Goal: Task Accomplishment & Management: Manage account settings

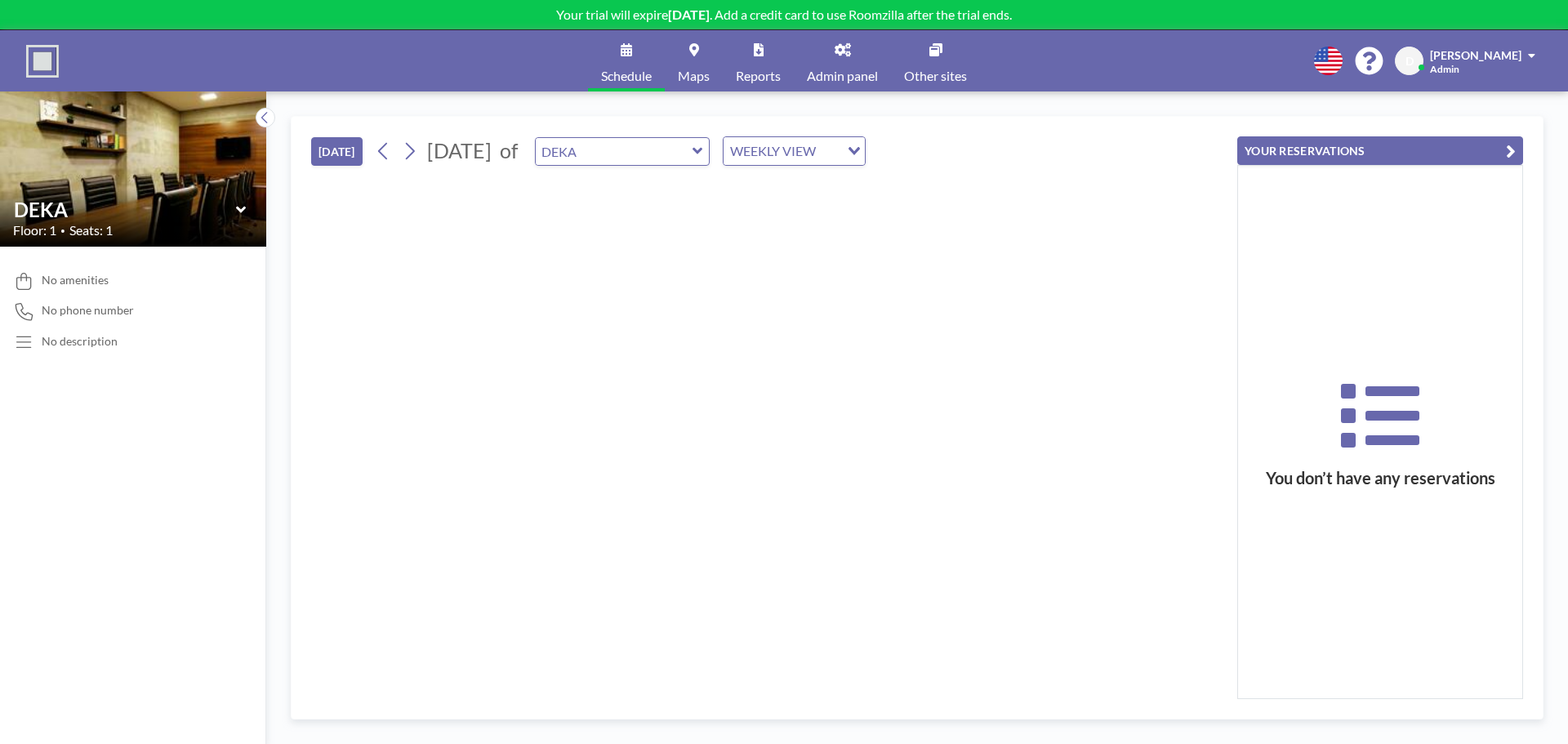
click at [347, 150] on button "[DATE]" at bounding box center [336, 151] width 51 height 29
click at [692, 163] on input "text" at bounding box center [613, 151] width 157 height 27
type input "DEKA"
click at [814, 150] on div "WEEKLY VIEW" at bounding box center [784, 149] width 122 height 24
click at [845, 149] on input "Search for option" at bounding box center [785, 151] width 120 height 22
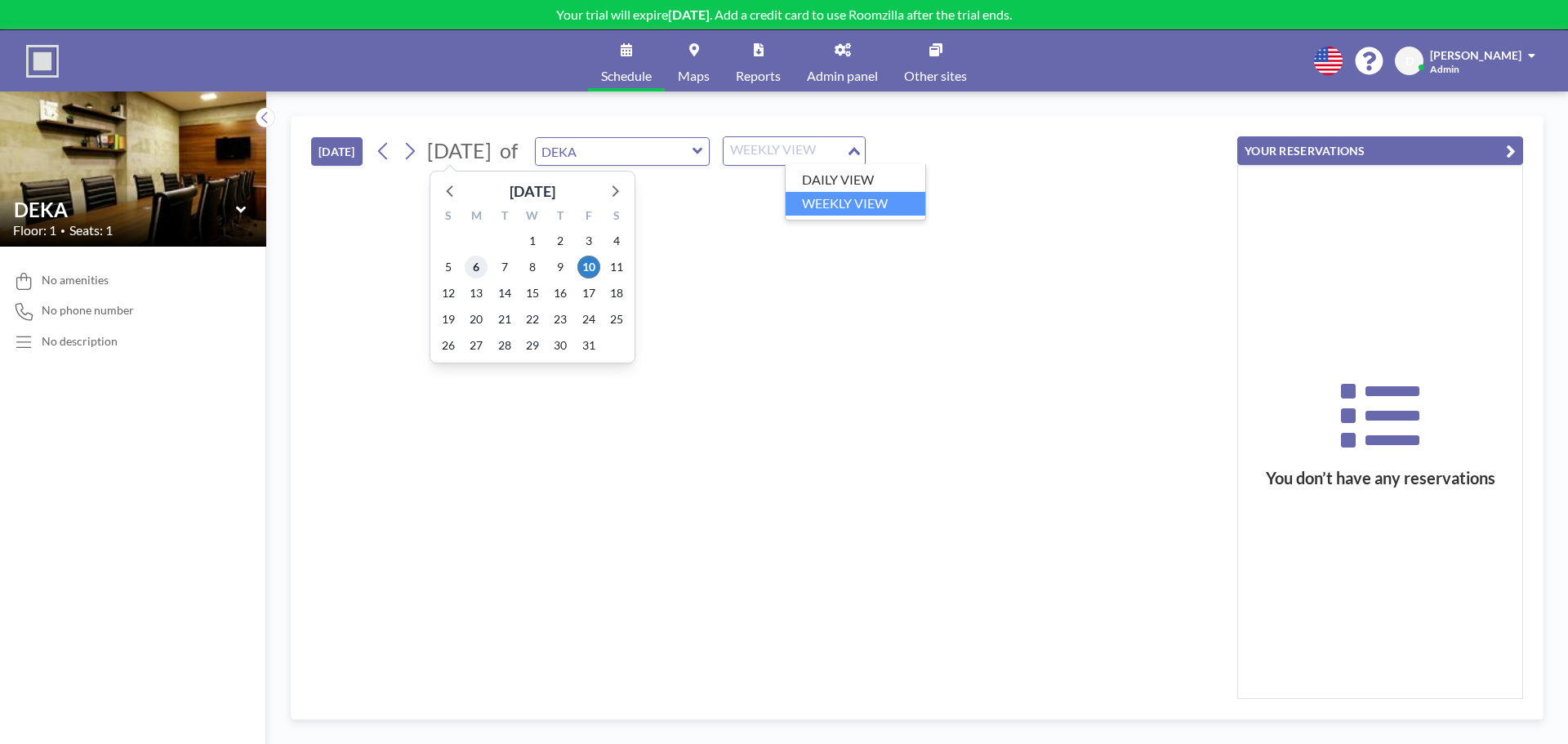
click at [470, 264] on span "6" at bounding box center [476, 267] width 23 height 23
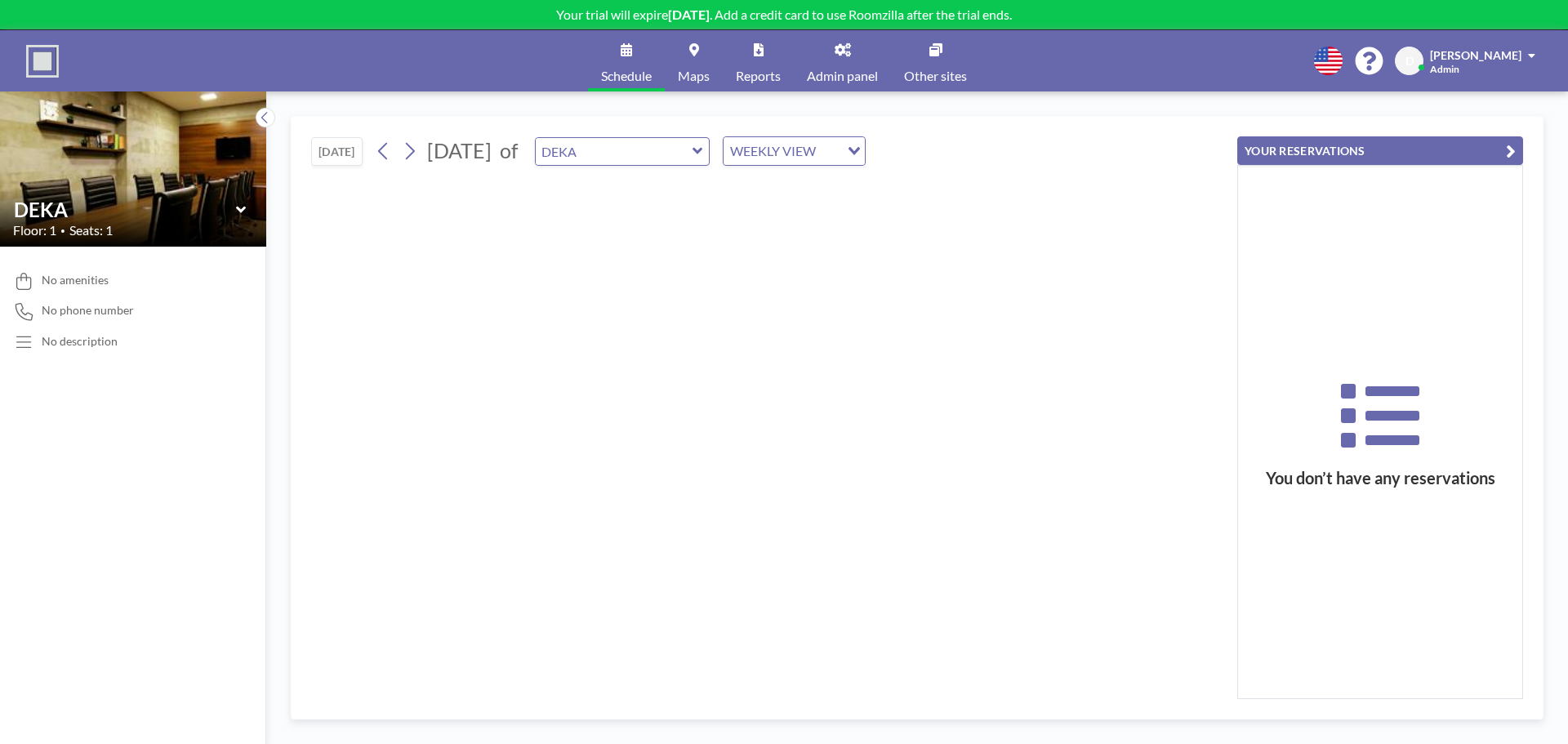
click at [613, 63] on link "Schedule" at bounding box center [626, 61] width 77 height 61
click at [695, 64] on link "Maps" at bounding box center [693, 61] width 58 height 61
click at [1375, 200] on div "You don’t have any reservations" at bounding box center [1380, 431] width 284 height 533
click at [1325, 159] on button "YOUR RESERVATIONS" at bounding box center [1380, 150] width 286 height 29
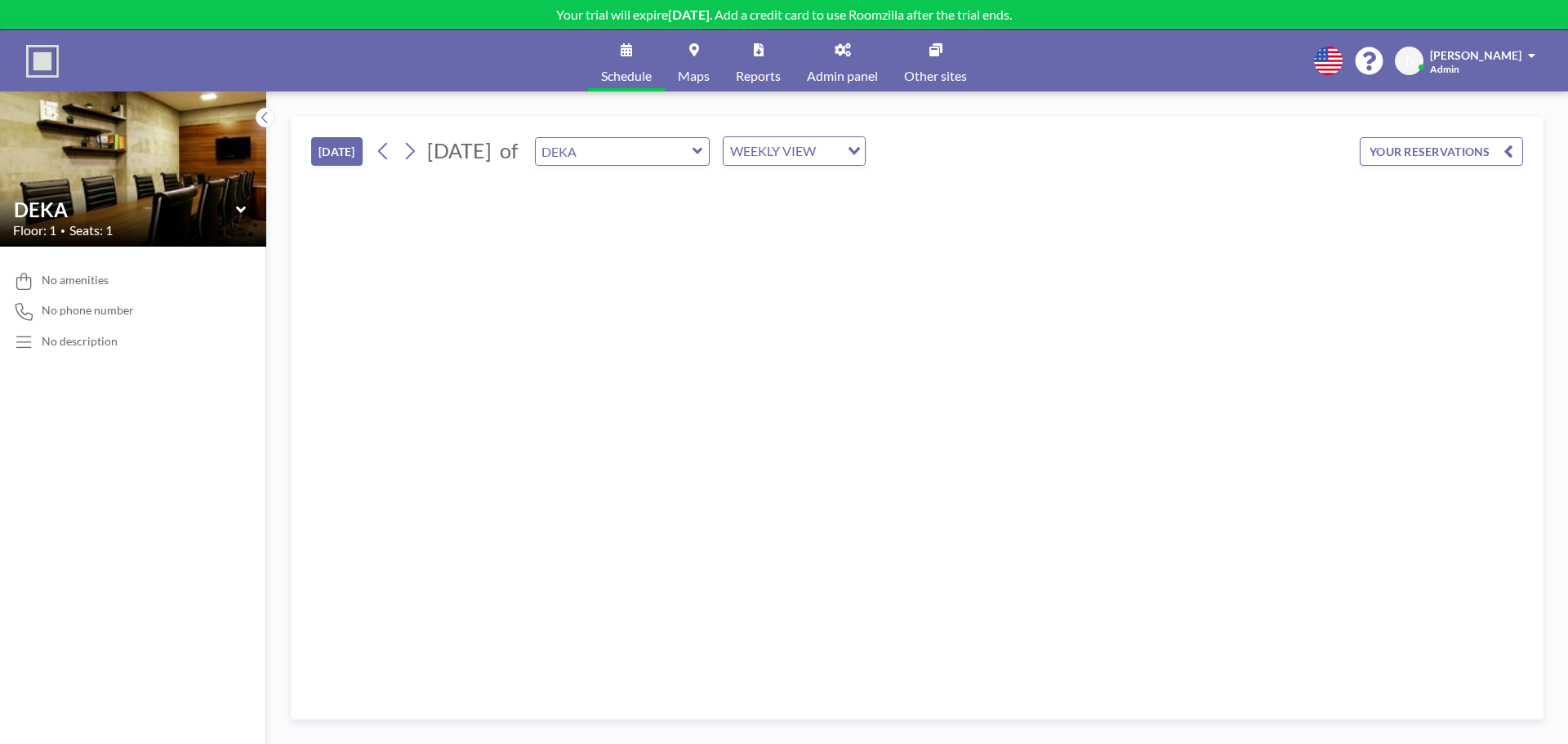
click at [1449, 159] on button "YOUR RESERVATIONS" at bounding box center [1442, 151] width 164 height 29
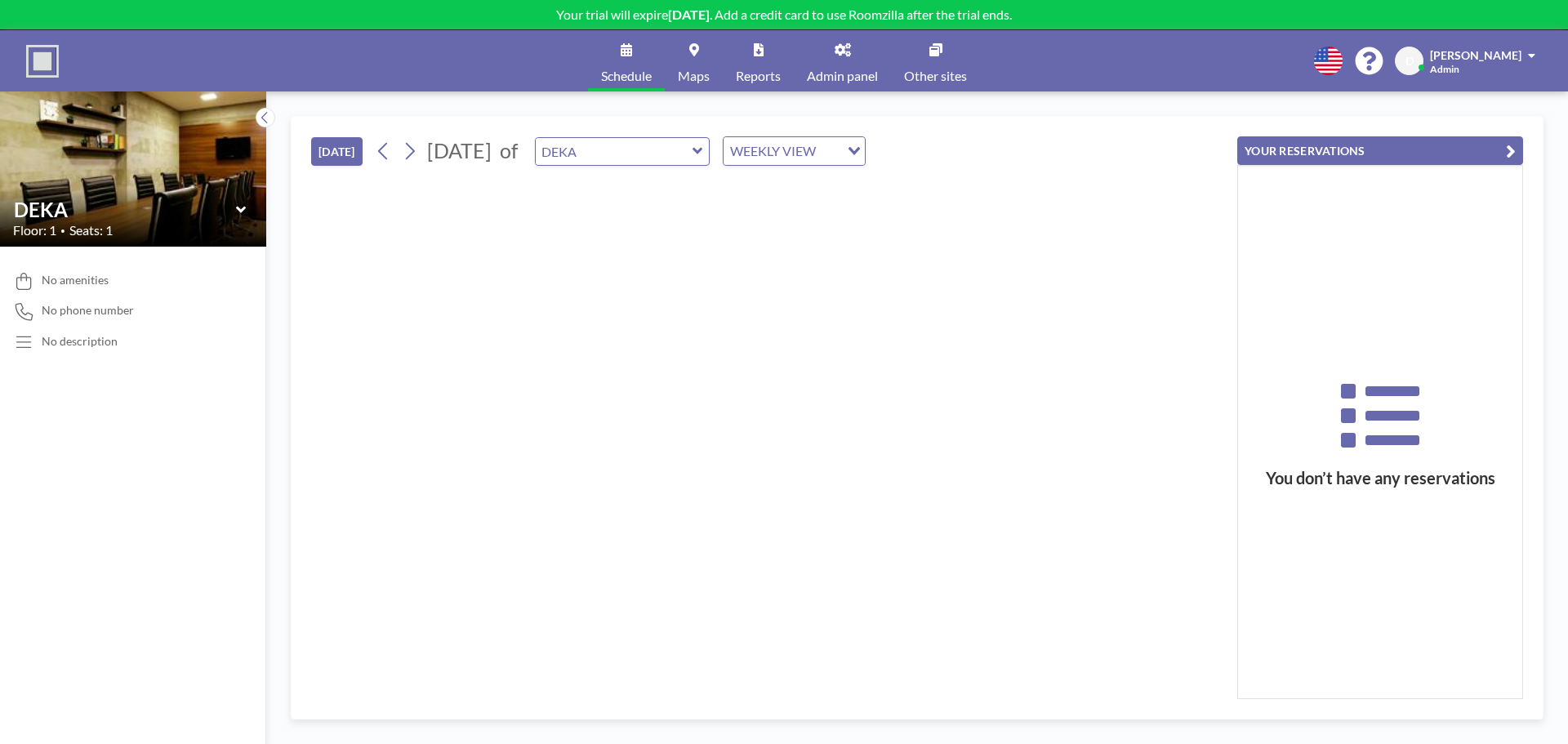
click at [1414, 63] on span "D" at bounding box center [1409, 61] width 8 height 15
drag, startPoint x: 1396, startPoint y: 252, endPoint x: 1487, endPoint y: 181, distance: 115.4
click at [1400, 252] on div "You don’t have any reservations" at bounding box center [1380, 431] width 284 height 533
click at [1514, 150] on icon "button" at bounding box center [1510, 151] width 10 height 20
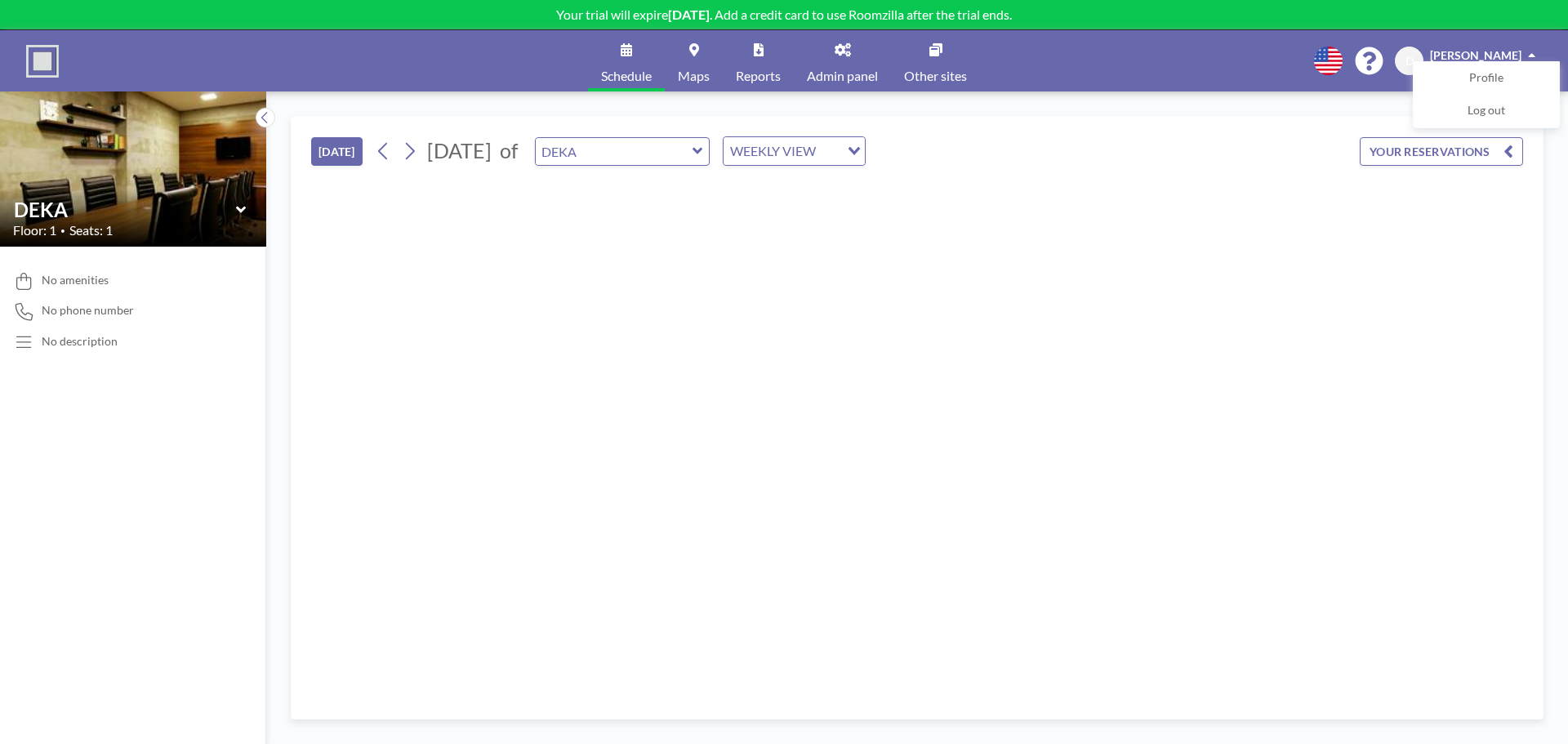
click at [1248, 407] on div at bounding box center [917, 438] width 1212 height 520
click at [86, 292] on div "No amenities No phone number No description" at bounding box center [133, 495] width 266 height 497
click at [327, 140] on button "[DATE]" at bounding box center [336, 151] width 51 height 29
click at [245, 207] on icon at bounding box center [239, 210] width 10 height 7
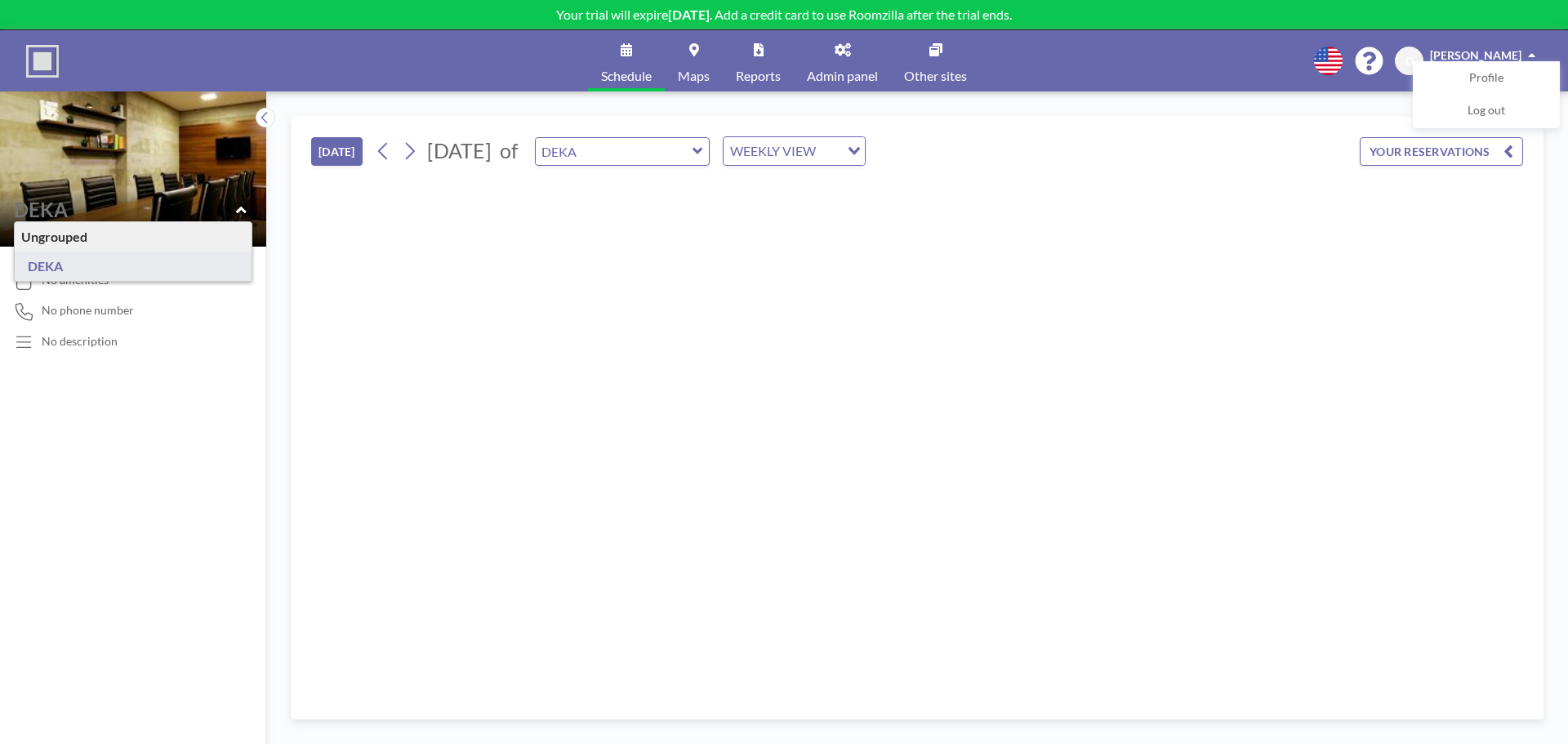
type input "DEKA"
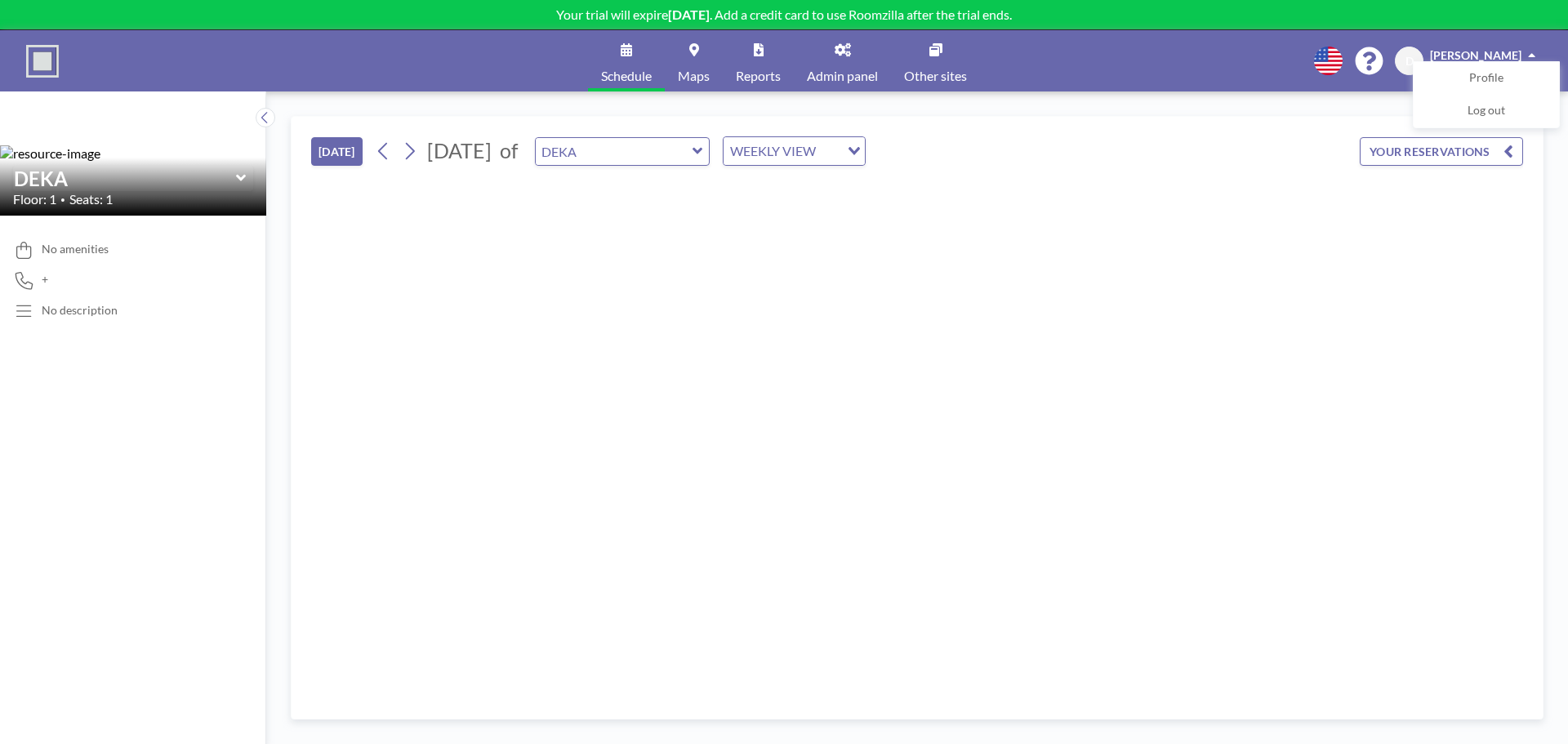
click at [434, 184] on div at bounding box center [917, 438] width 1212 height 520
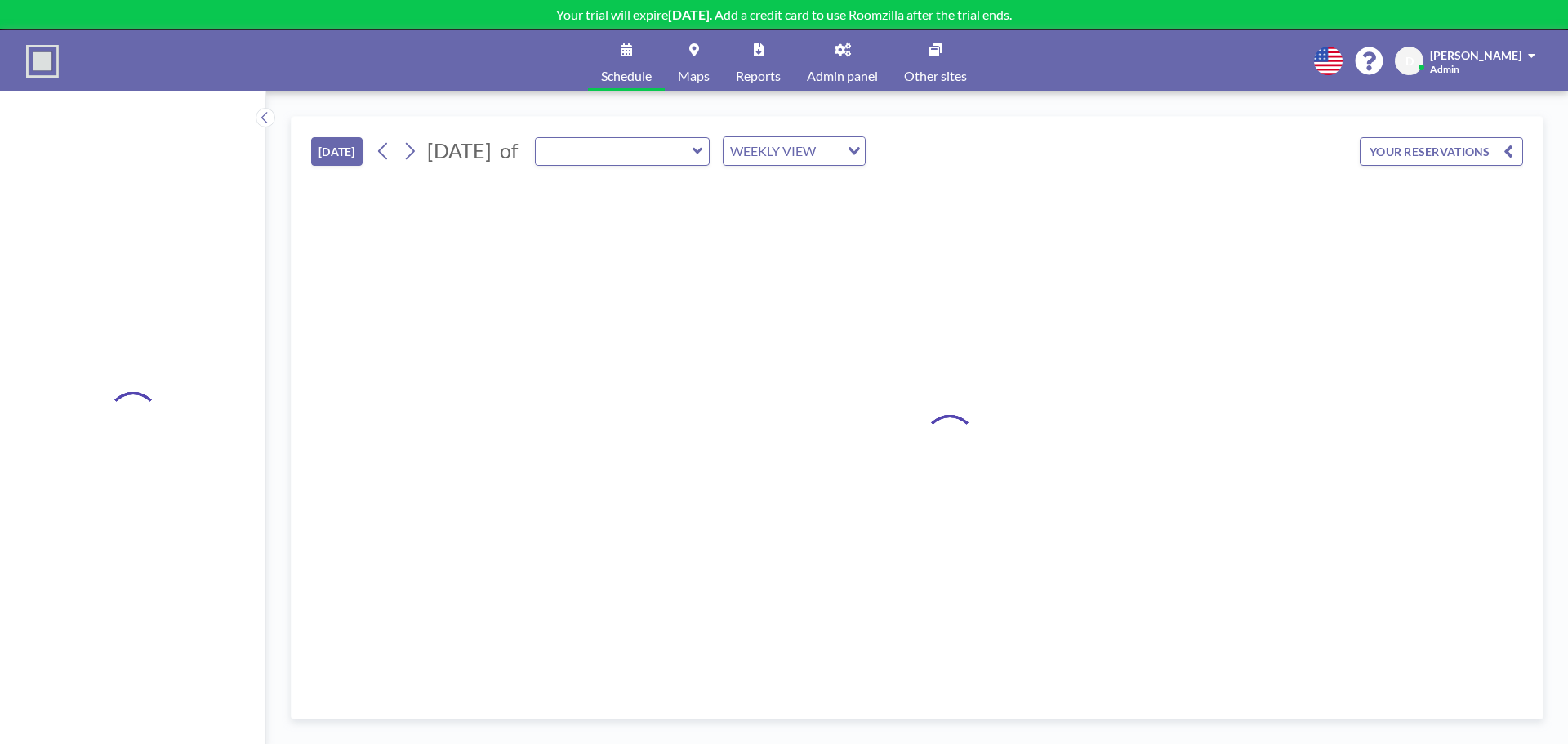
type input "DEKA"
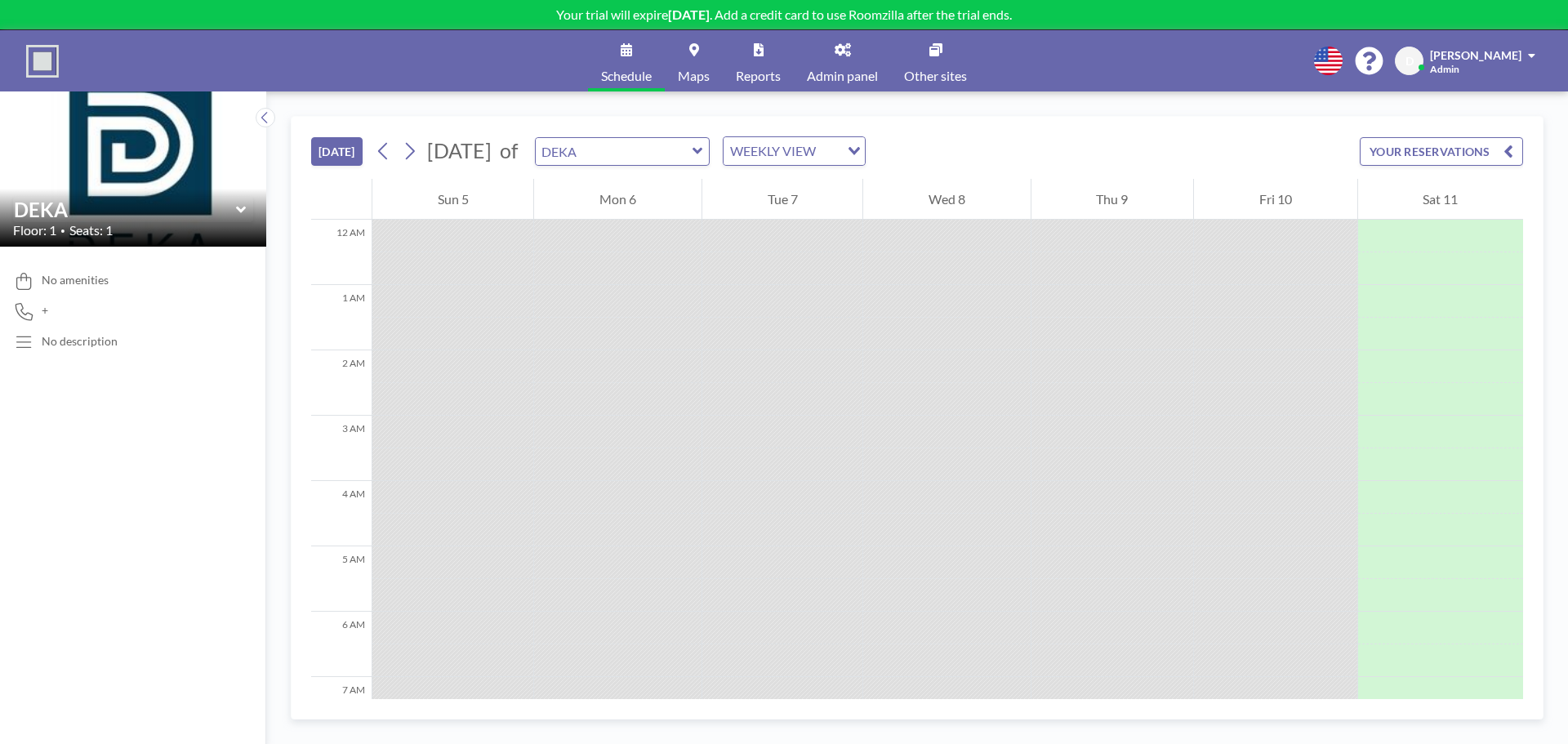
click at [32, 307] on icon at bounding box center [23, 312] width 22 height 17
click at [623, 309] on div at bounding box center [618, 301] width 166 height 33
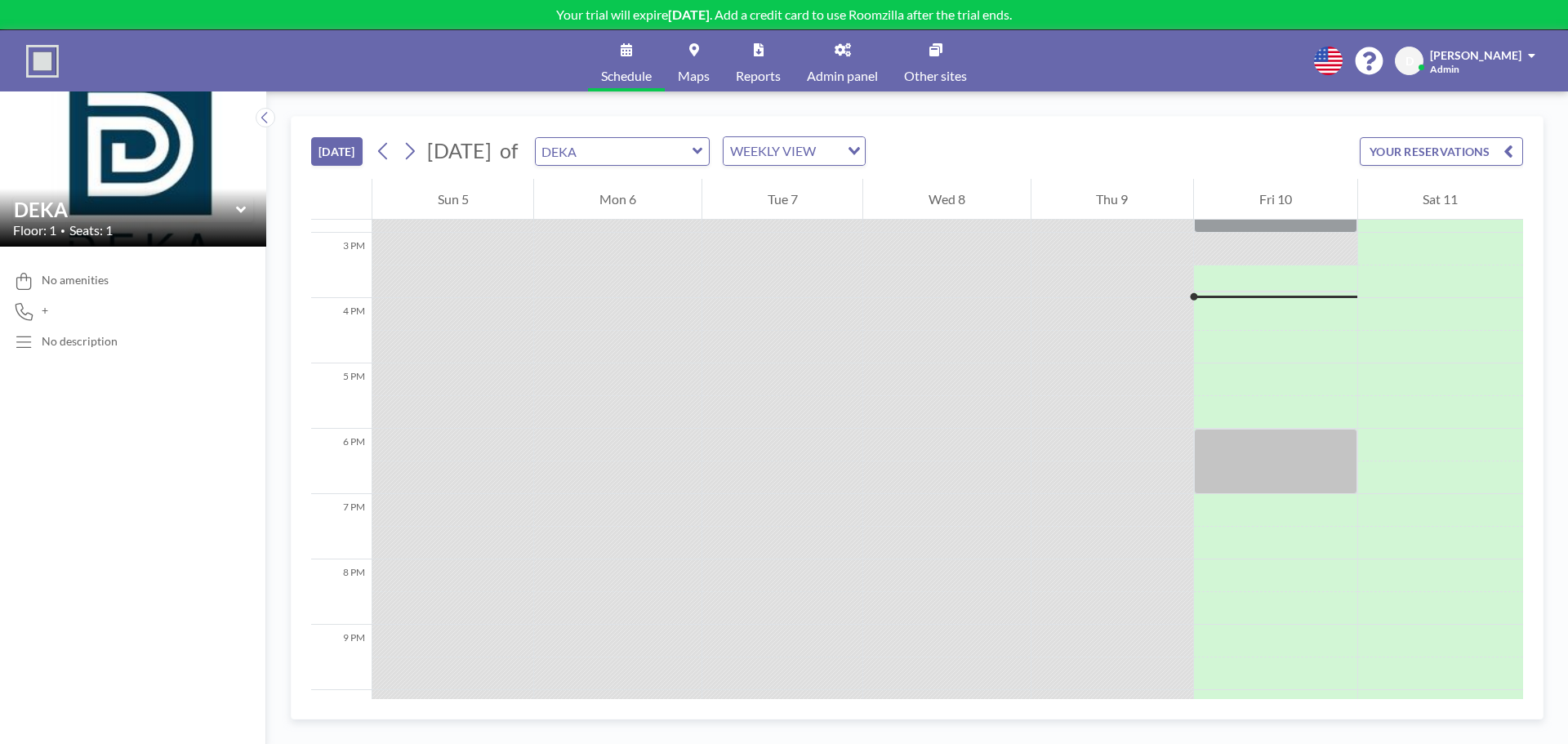
scroll to position [817, 0]
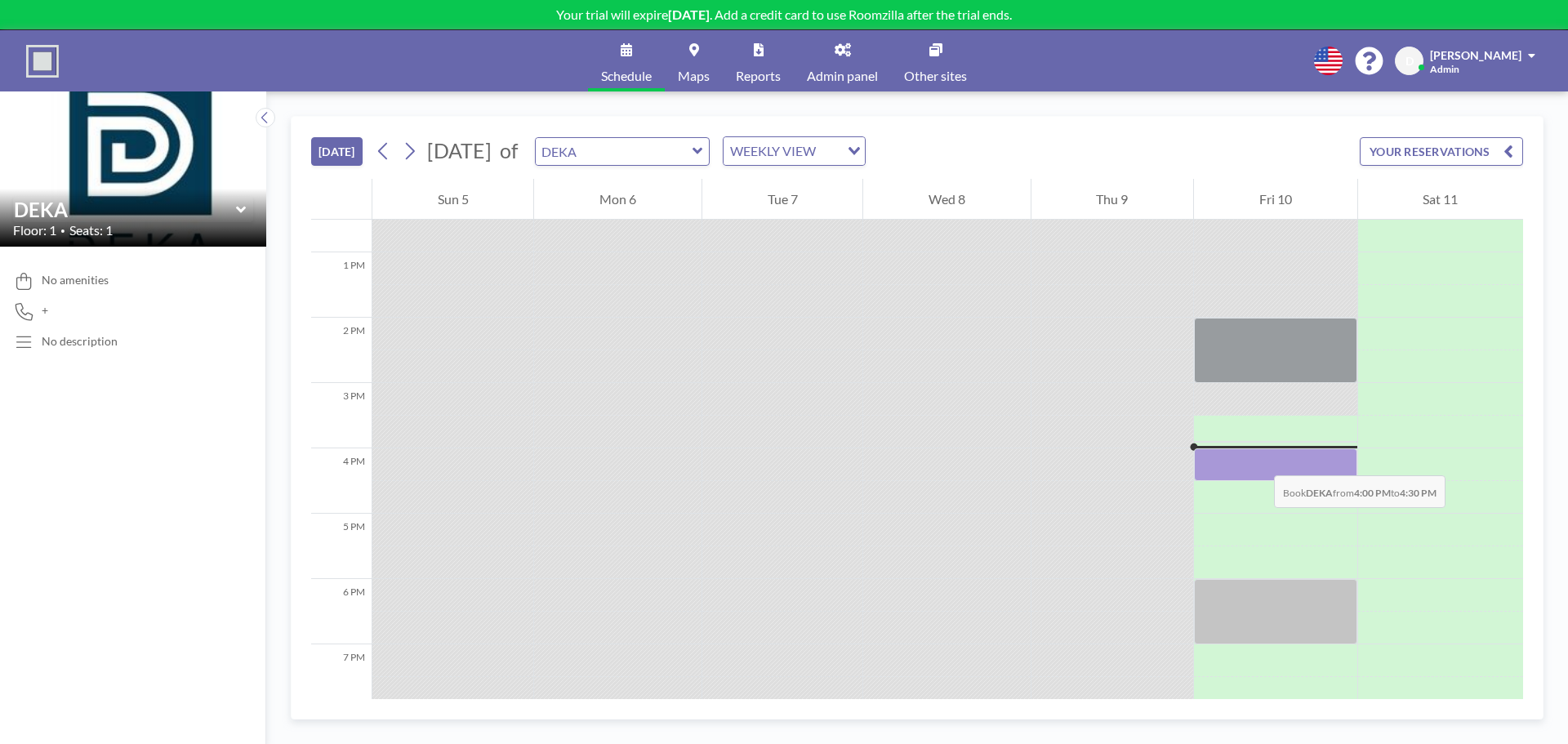
click at [1258, 459] on div at bounding box center [1275, 465] width 163 height 33
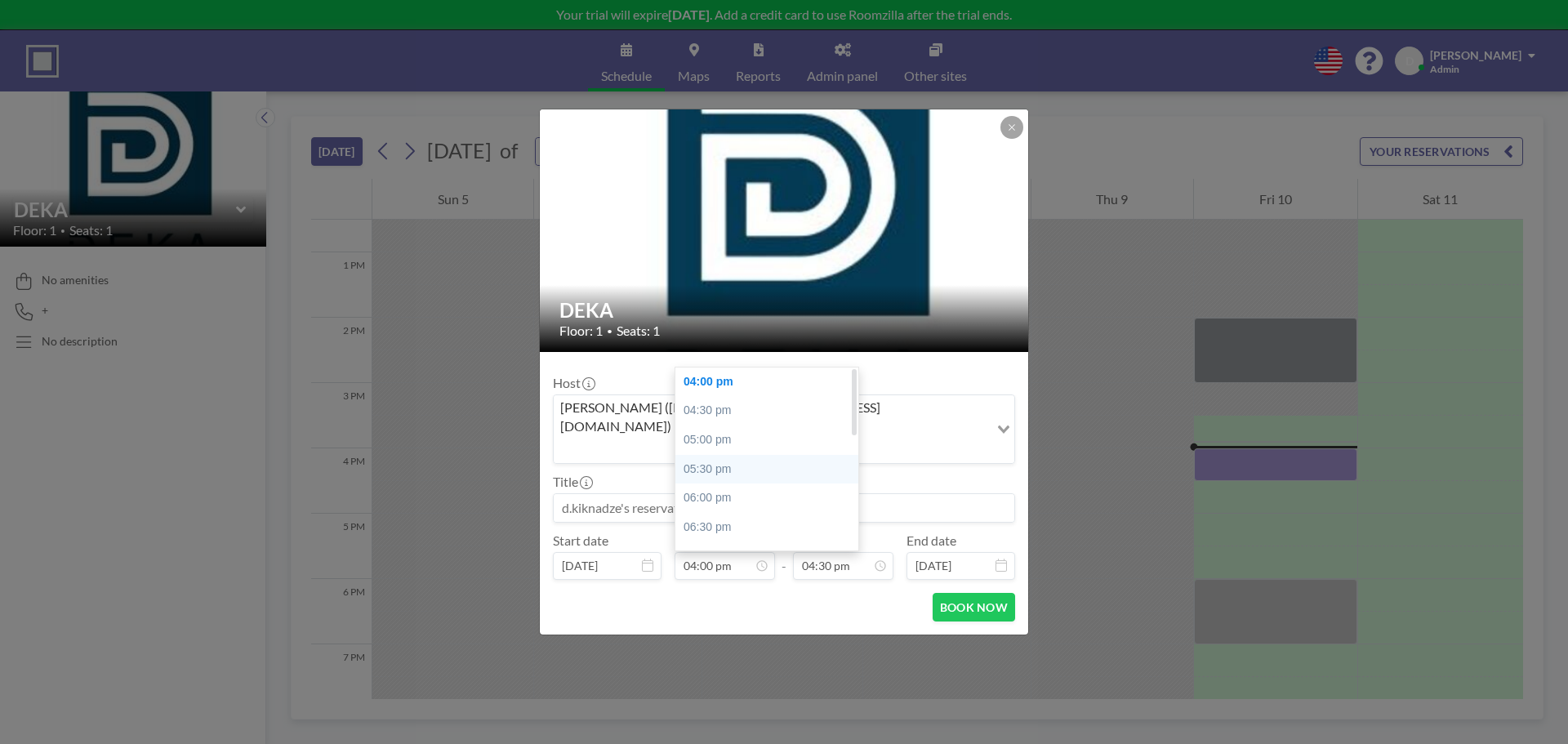
click at [729, 455] on div "05:30 pm" at bounding box center [771, 469] width 191 height 29
type input "05:30 pm"
type input "06:00 pm"
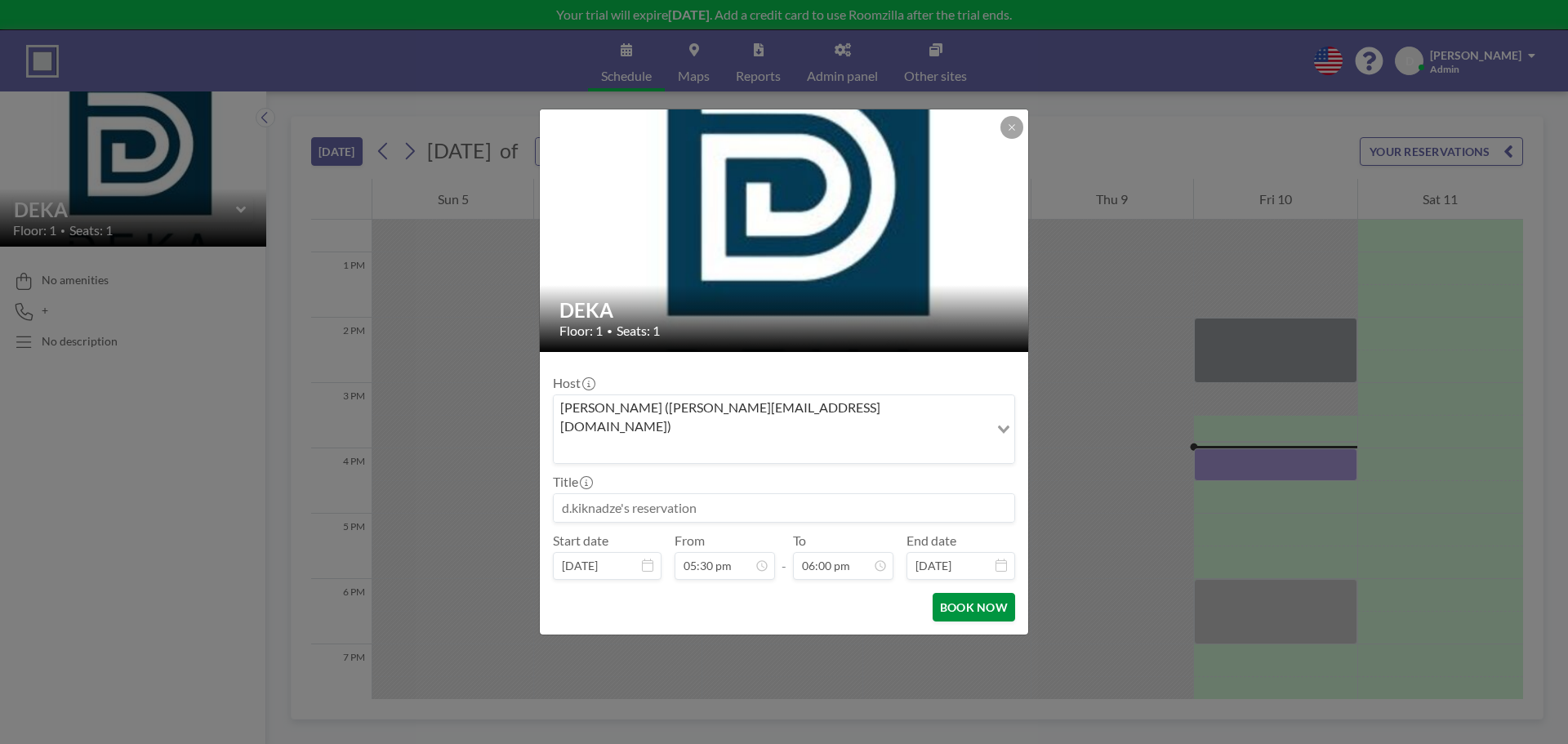
click at [972, 592] on button "BOOK NOW" at bounding box center [974, 606] width 82 height 29
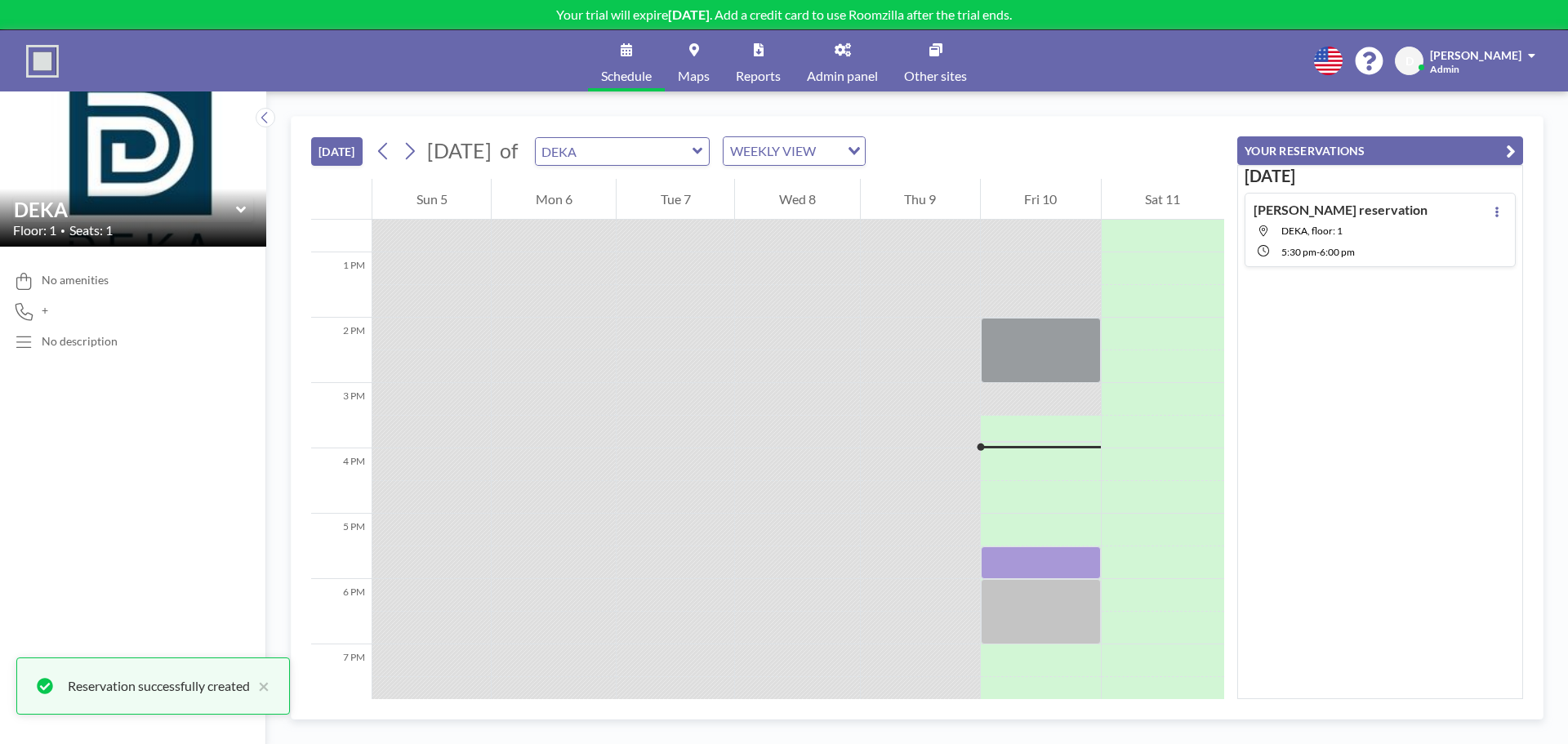
click at [1310, 214] on h4 "d.kiknadze's reservation" at bounding box center [1340, 210] width 174 height 16
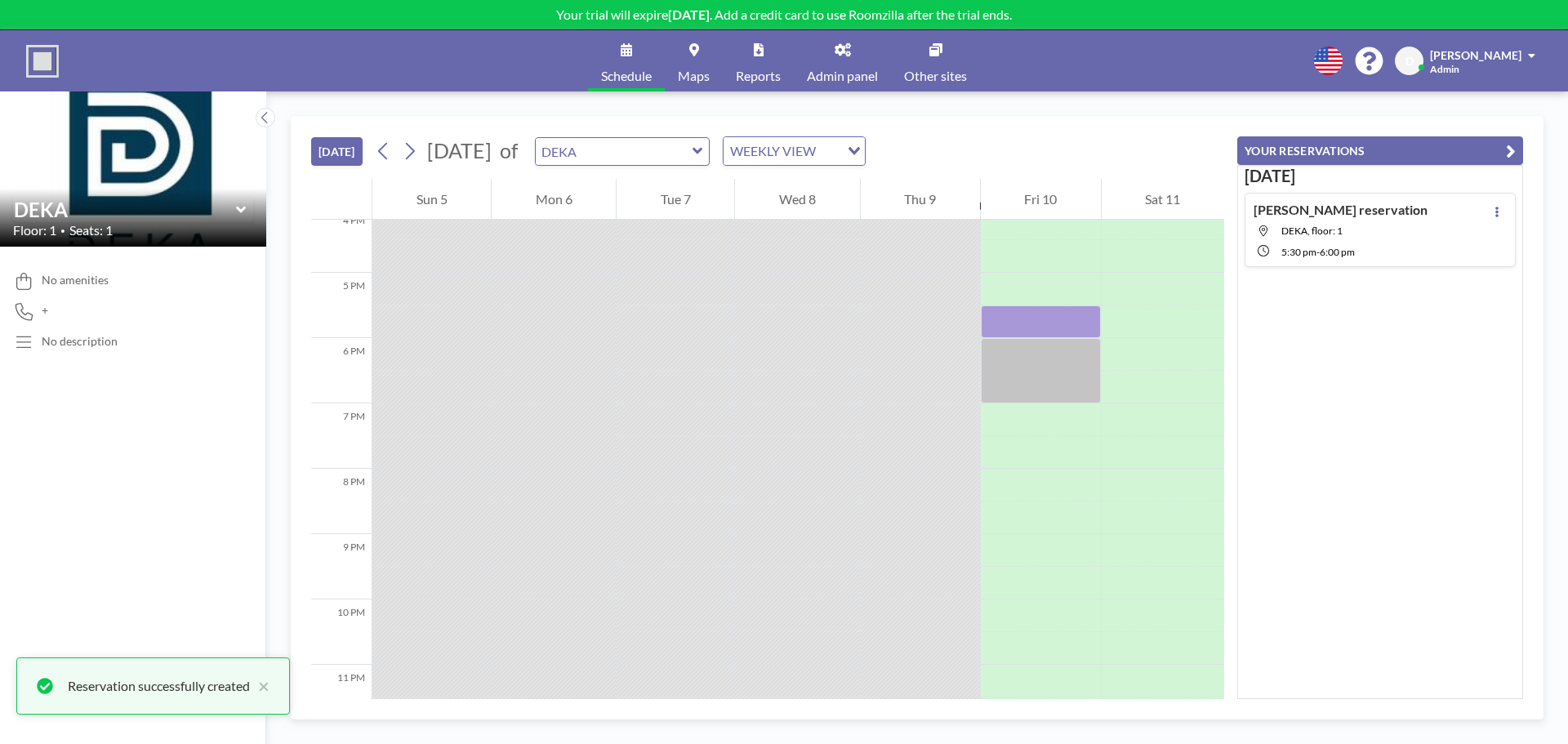
scroll to position [1097, 0]
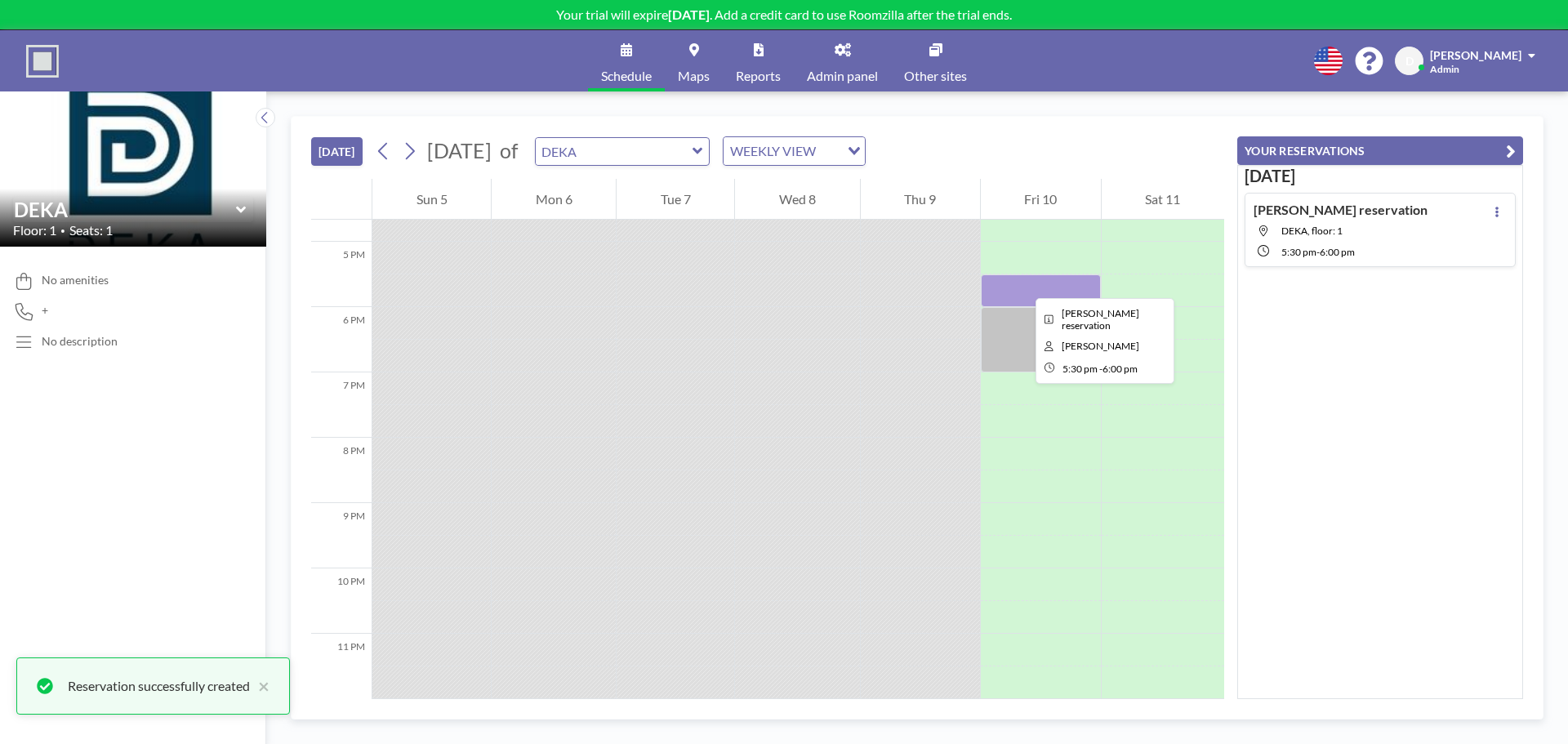
click at [1022, 283] on div at bounding box center [1040, 291] width 120 height 33
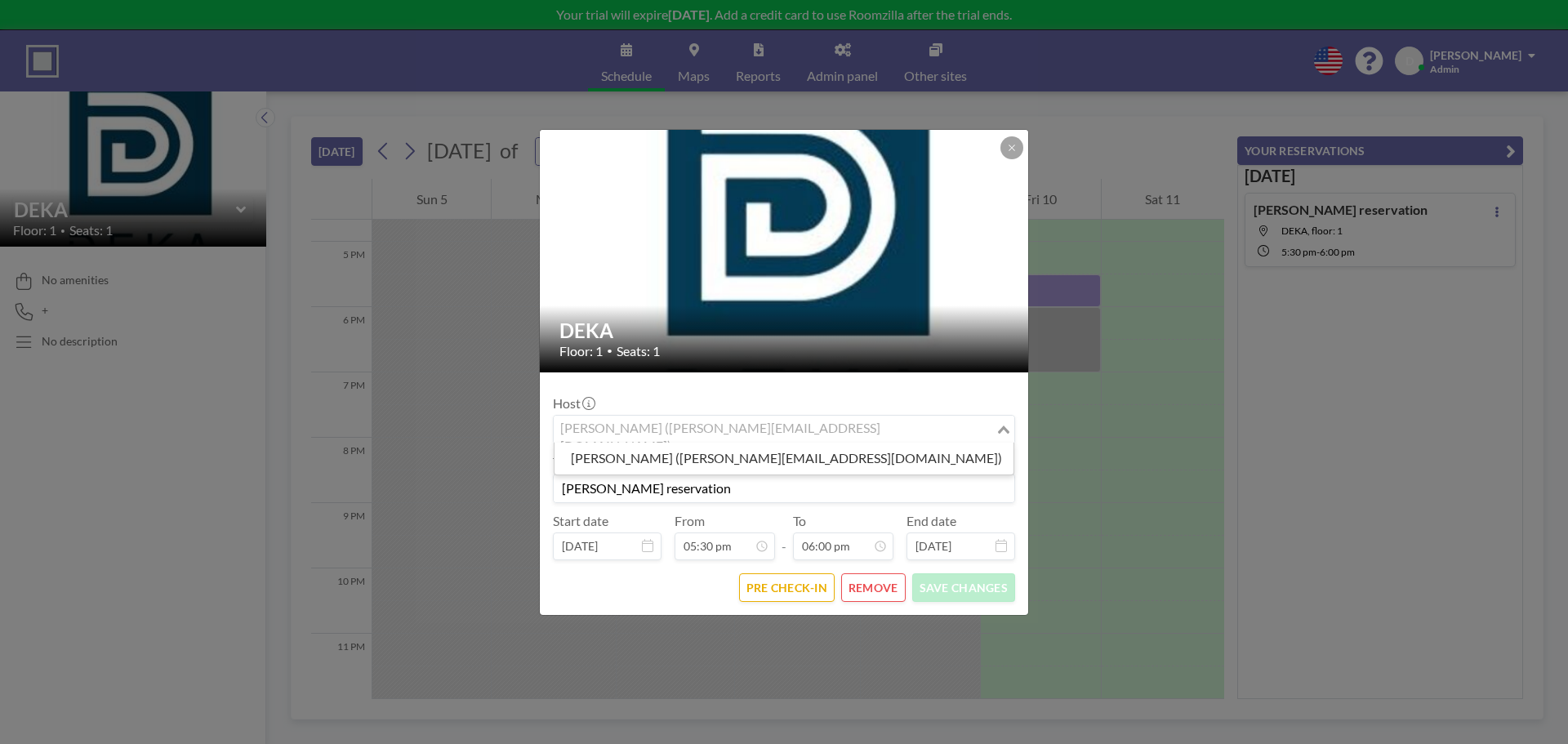
click at [708, 435] on div "d.kiknadze (d.kiknadze@gtcgroup.ge)" at bounding box center [774, 428] width 442 height 24
click at [708, 435] on input "Search for option" at bounding box center [774, 430] width 438 height 22
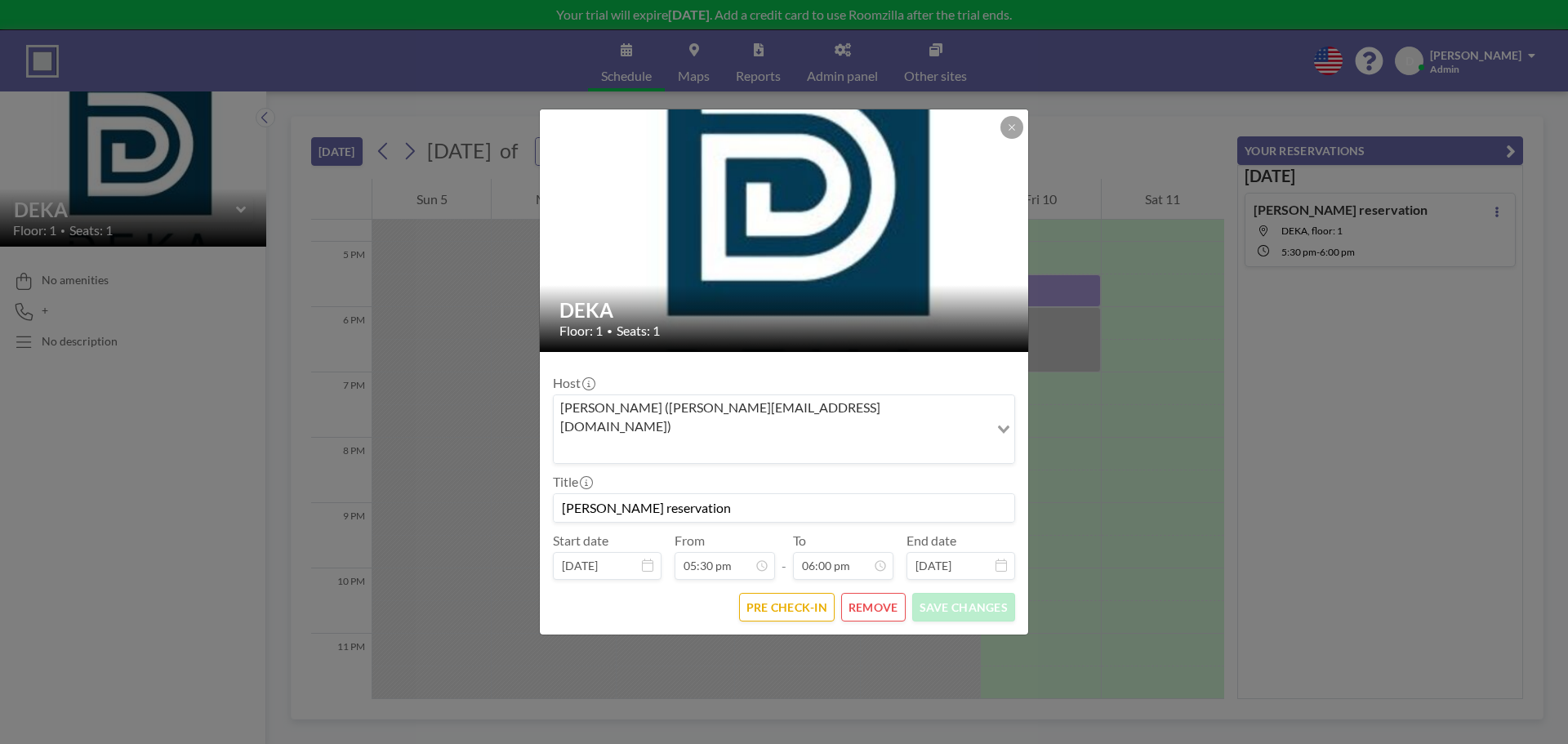
click at [619, 494] on input "d.kiknadze's reservation" at bounding box center [784, 508] width 461 height 28
type input "[PERSON_NAME]"
click at [982, 592] on button "SAVE CHANGES" at bounding box center [963, 606] width 103 height 29
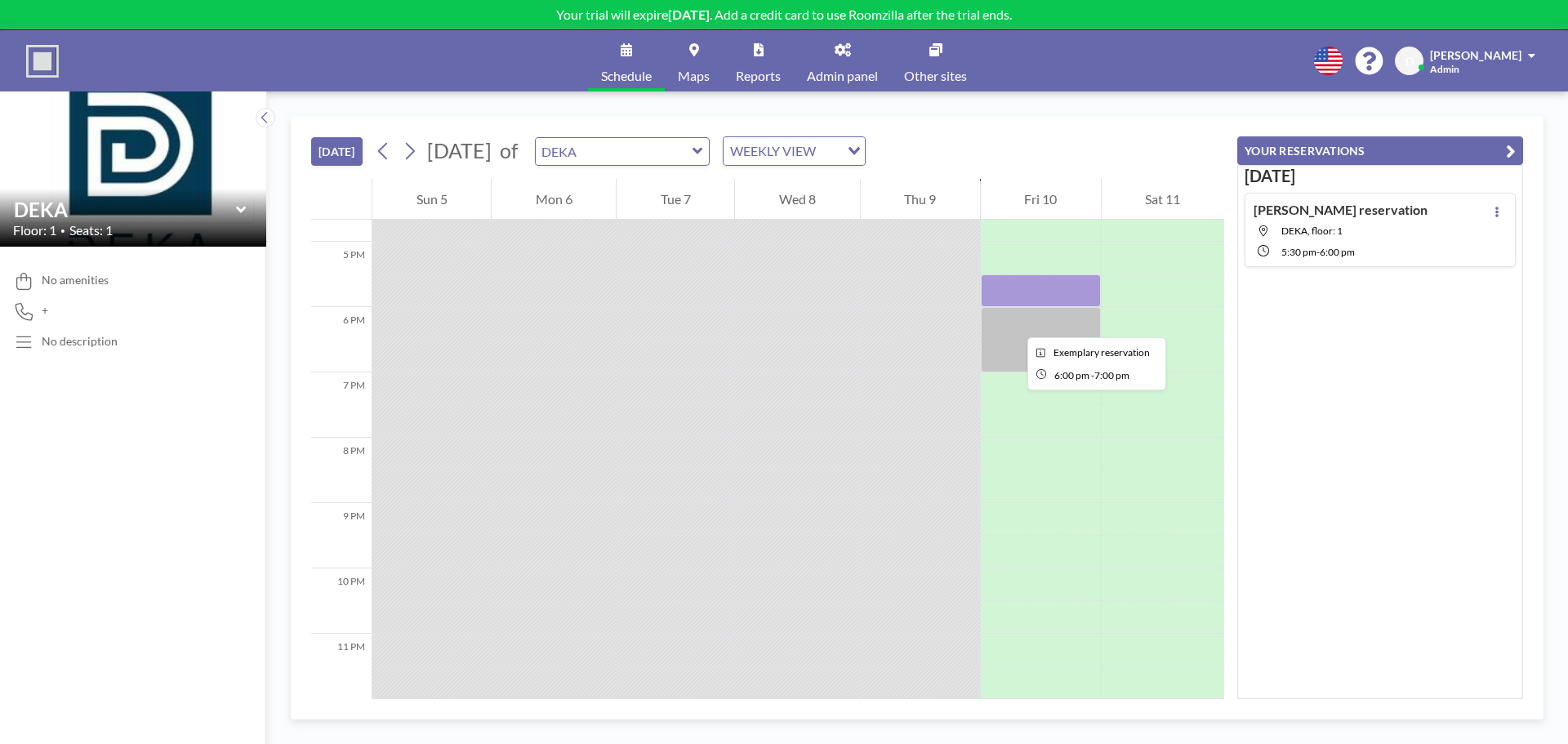
click at [1014, 322] on div at bounding box center [1040, 339] width 120 height 65
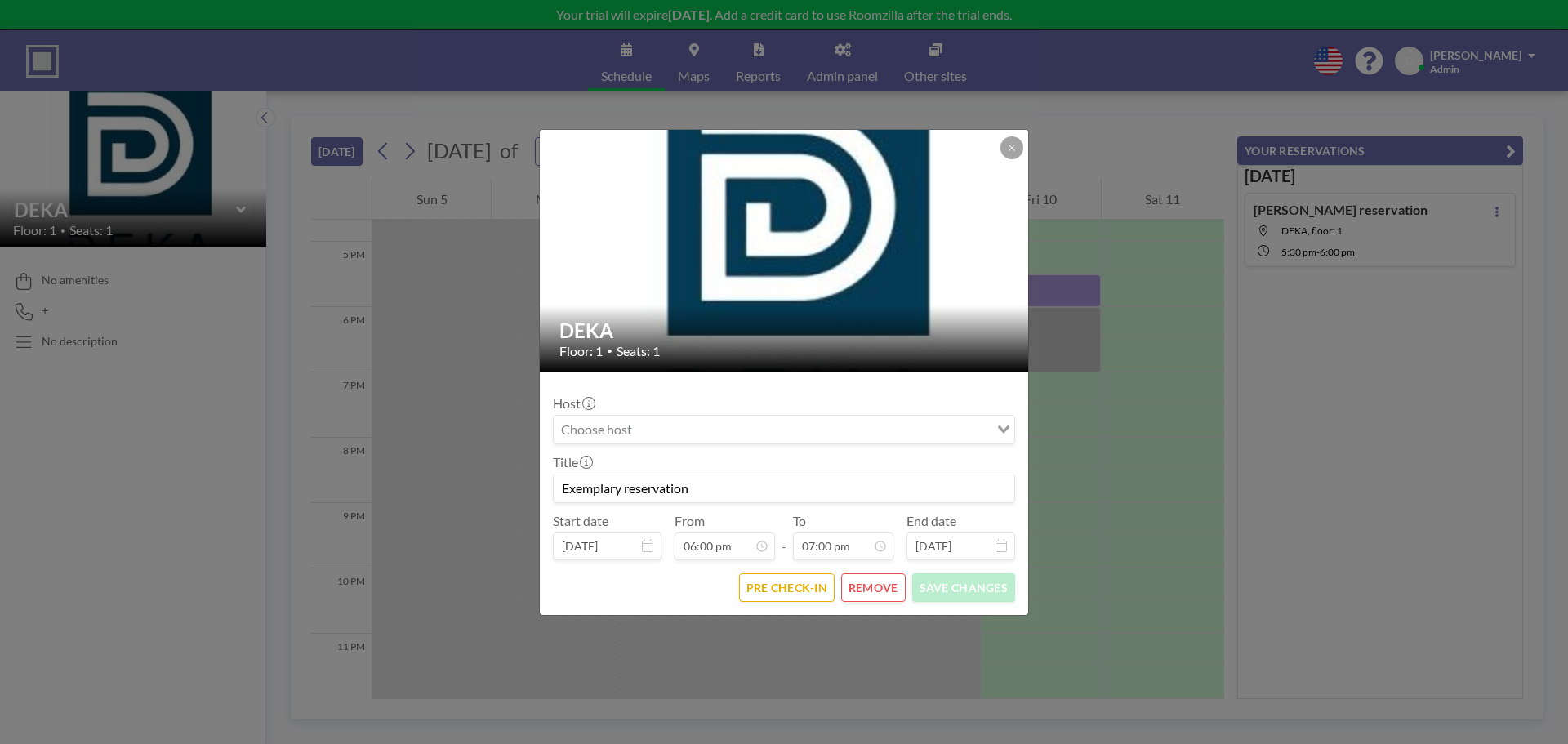
click at [884, 577] on button "REMOVE" at bounding box center [873, 587] width 64 height 29
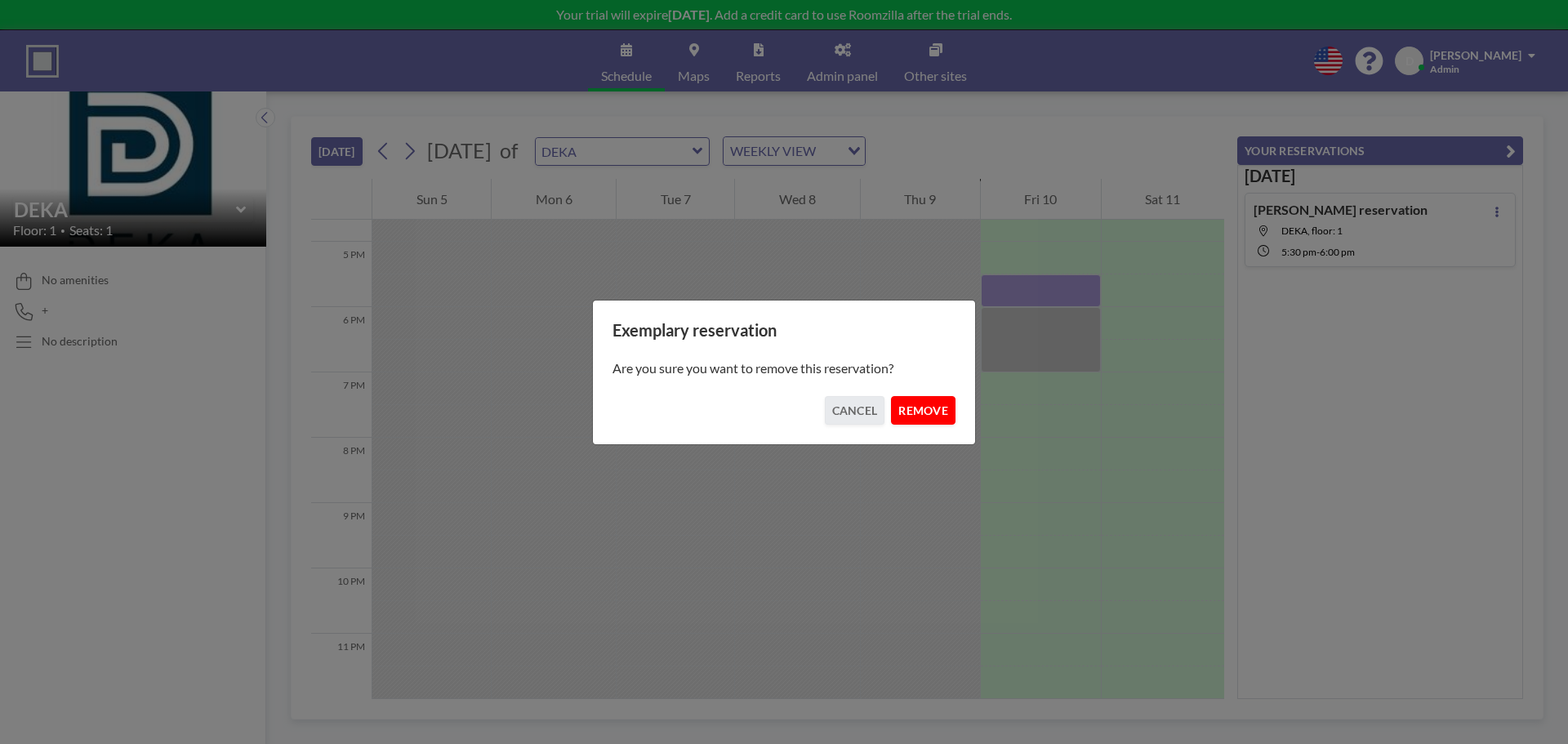
click at [936, 416] on button "REMOVE" at bounding box center [923, 410] width 64 height 29
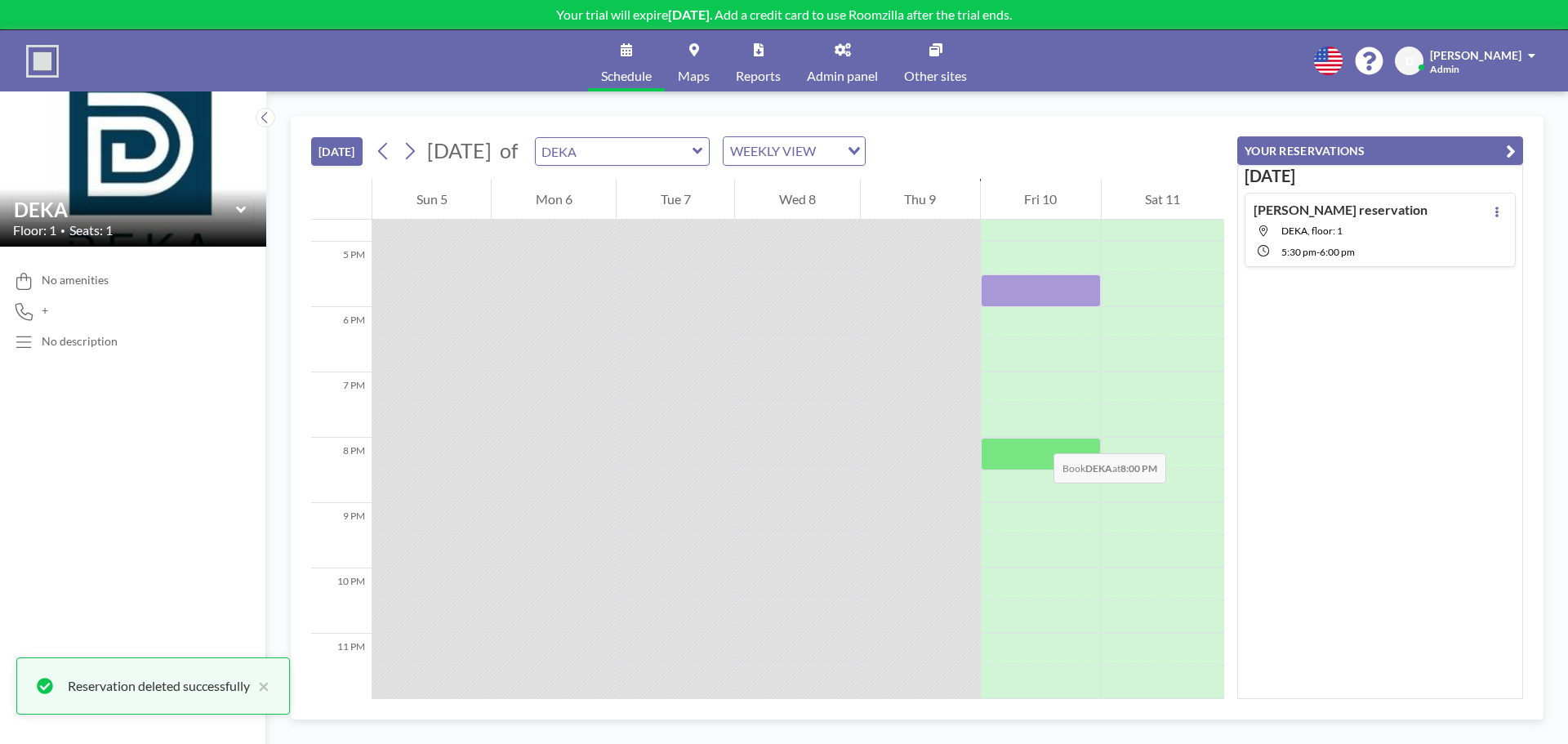
click at [1037, 437] on div at bounding box center [1040, 454] width 120 height 33
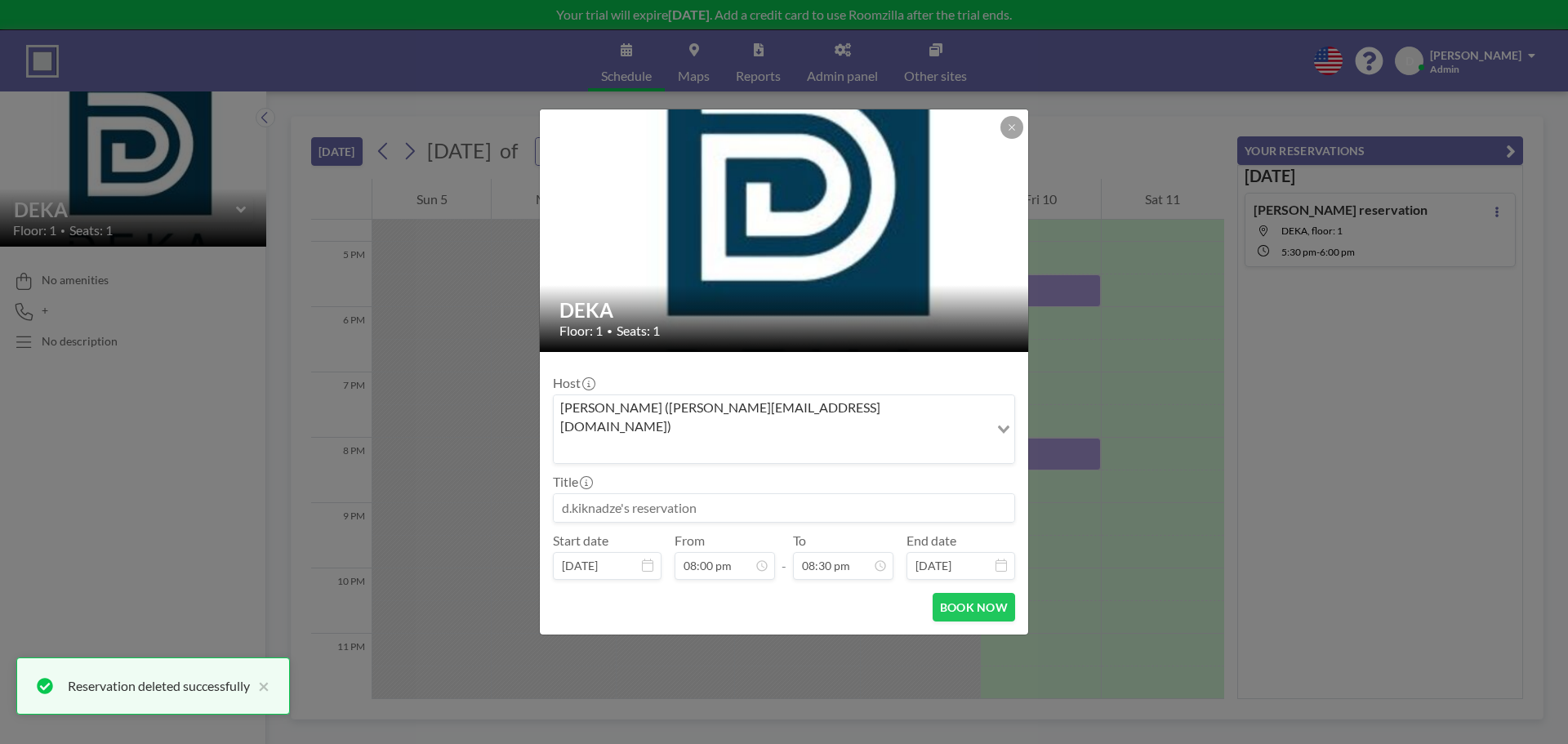
click at [742, 494] on input at bounding box center [784, 508] width 461 height 28
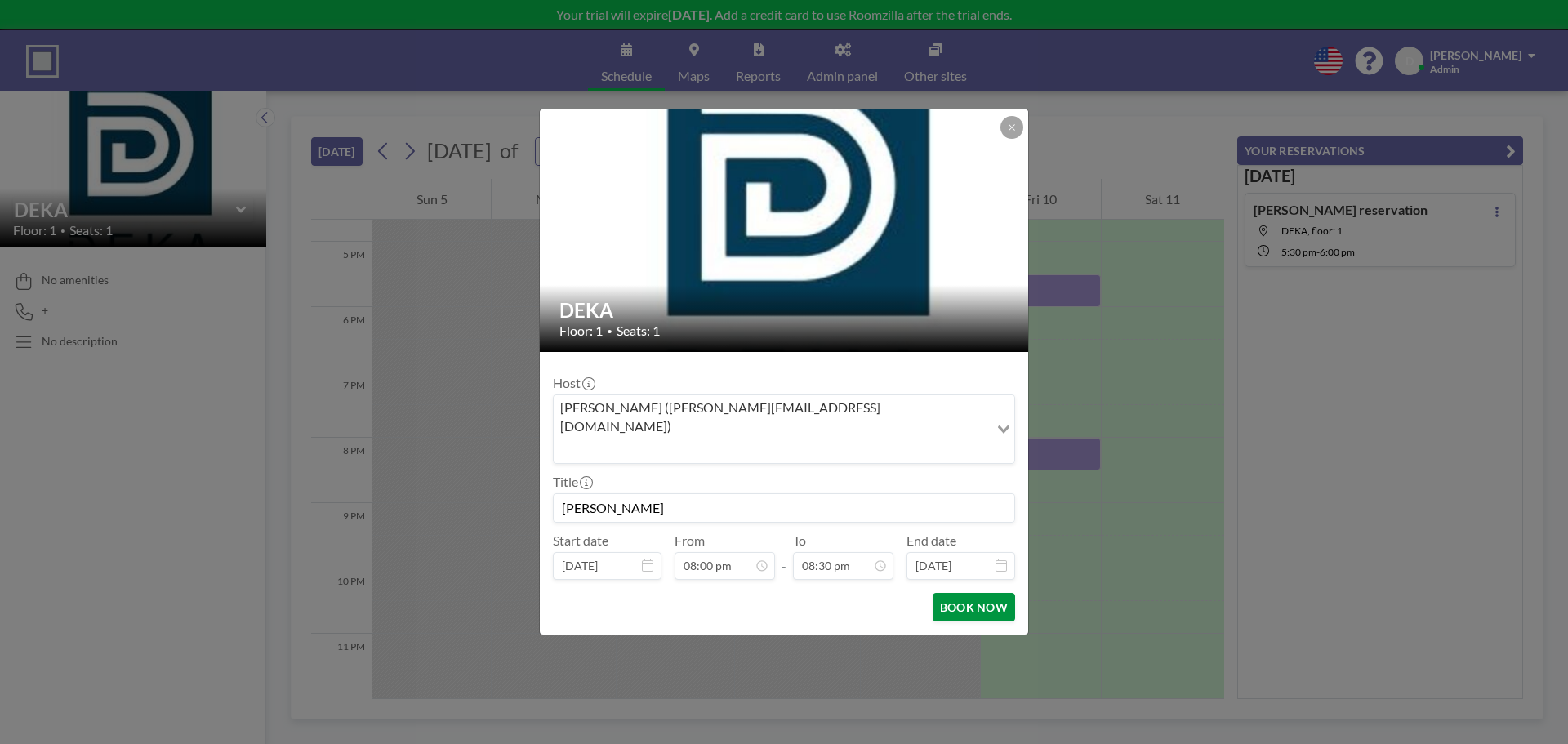
type input "saxeli gavri rezervi"
click at [961, 592] on button "BOOK NOW" at bounding box center [974, 606] width 82 height 29
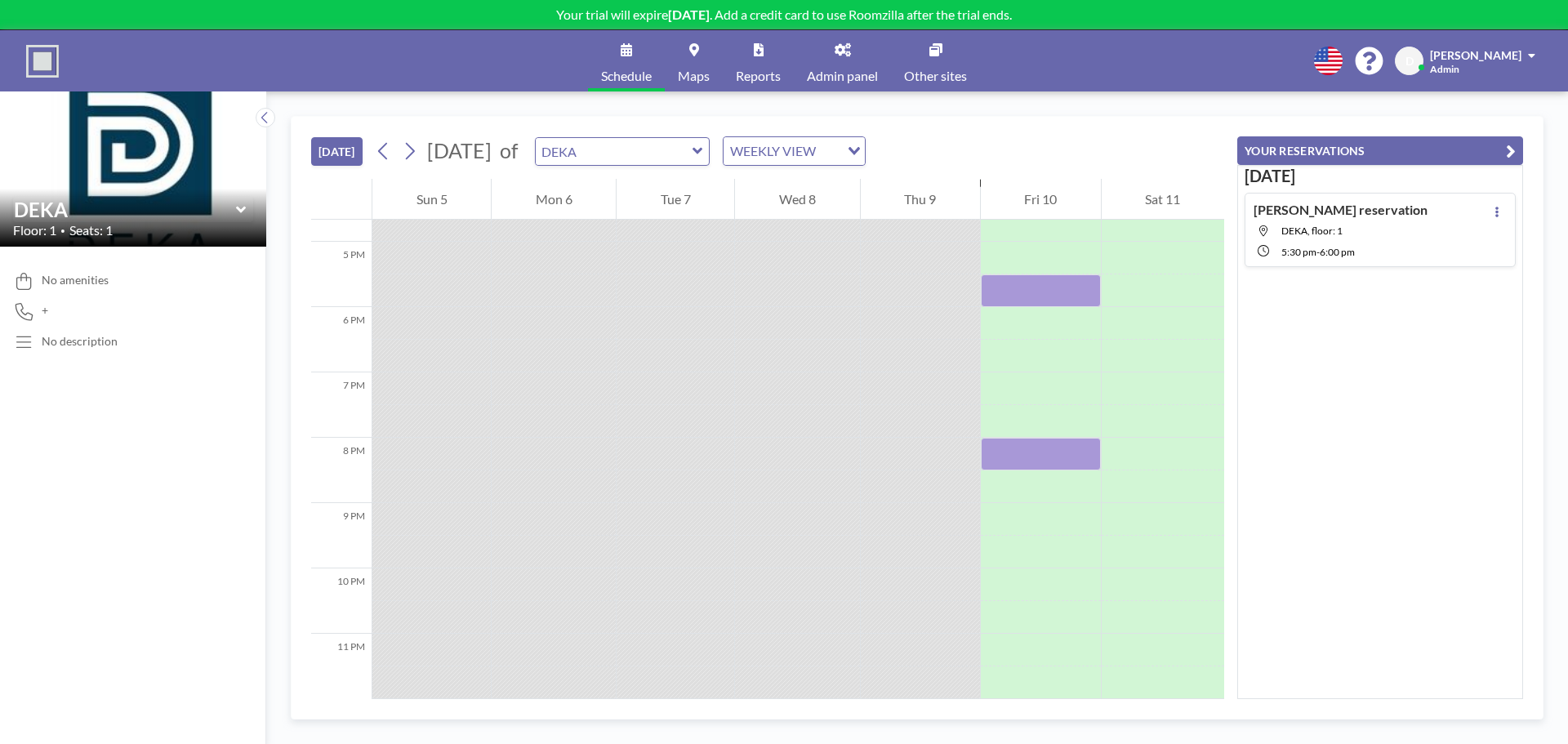
click at [1403, 467] on div "Today d.kiknadze's reservation DEKA, floor: 1 5:30 PM - 6:00 PM" at bounding box center [1380, 431] width 286 height 534
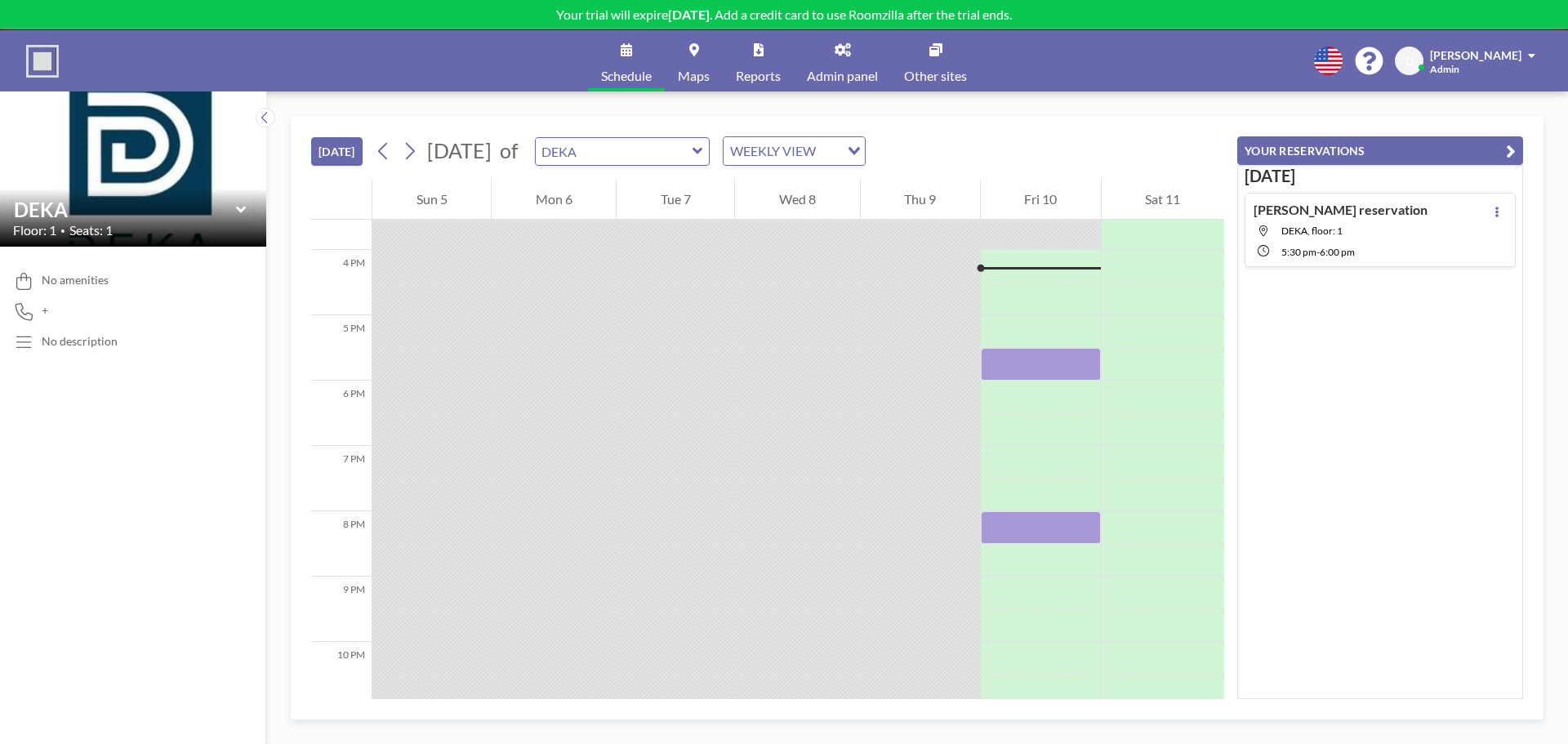
click at [934, 61] on link "Other sites" at bounding box center [935, 61] width 89 height 61
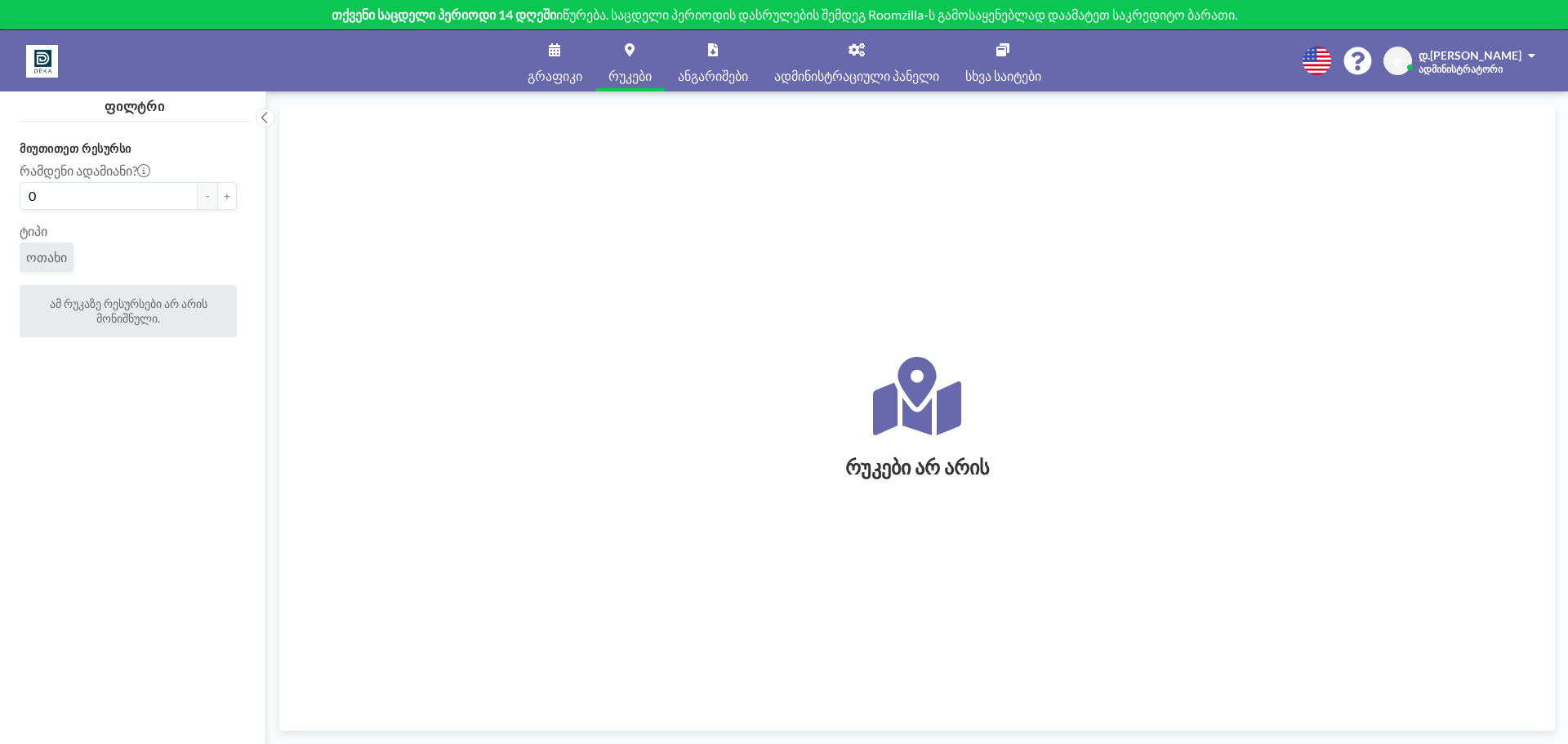
click at [571, 64] on link "გრაფიკი" at bounding box center [554, 61] width 81 height 61
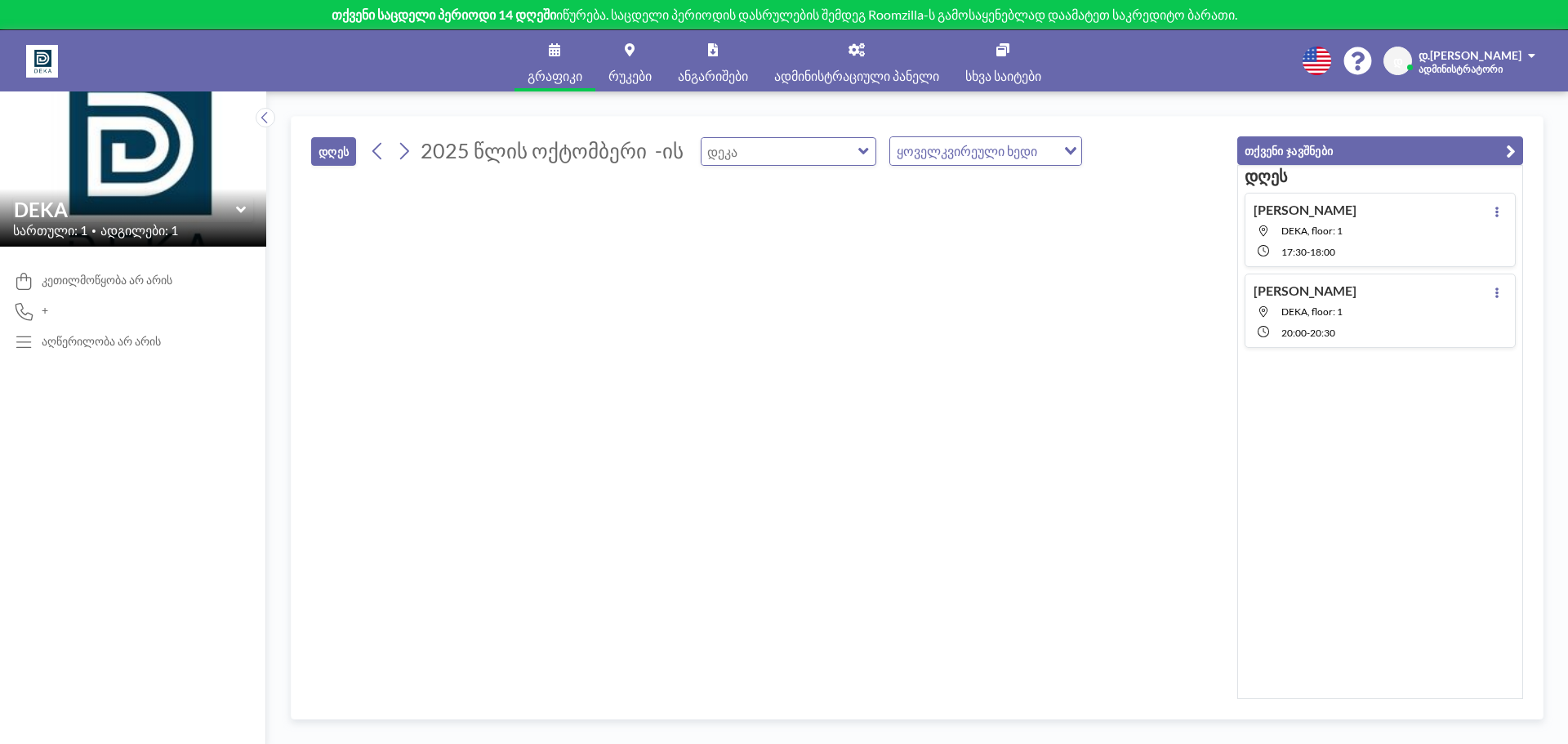
click at [790, 155] on input "text" at bounding box center [780, 151] width 157 height 27
type input "DEKA"
click at [1028, 149] on div "დღეს 2025 წლის ოქტომბერი -ის DEKA დაუჯგუფებელი დეკა ყოველკვირეული ხედი იტვირთებ…" at bounding box center [768, 148] width 913 height 62
click at [979, 187] on li "ყოველდღიური ხედი" at bounding box center [945, 179] width 139 height 23
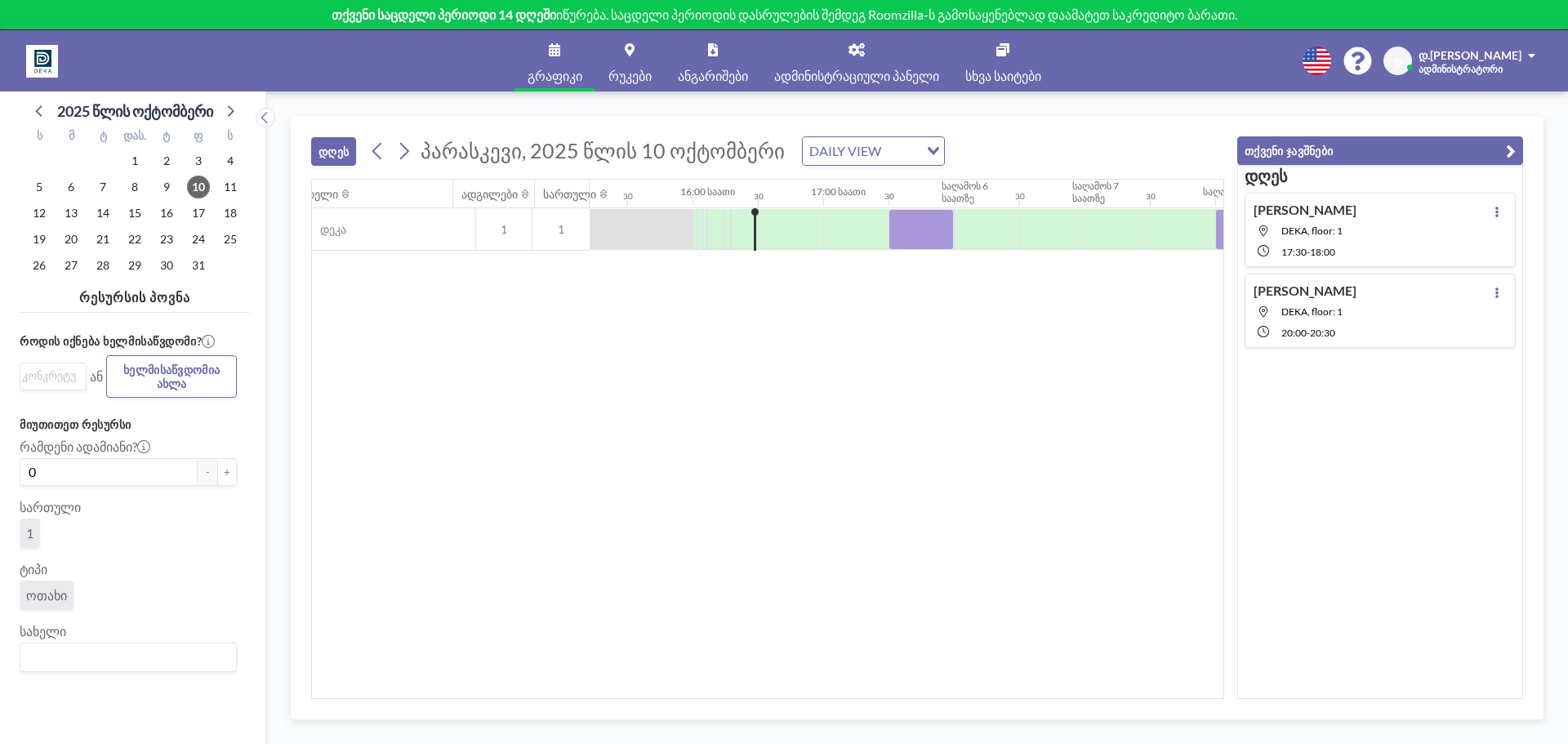
scroll to position [0, 2025]
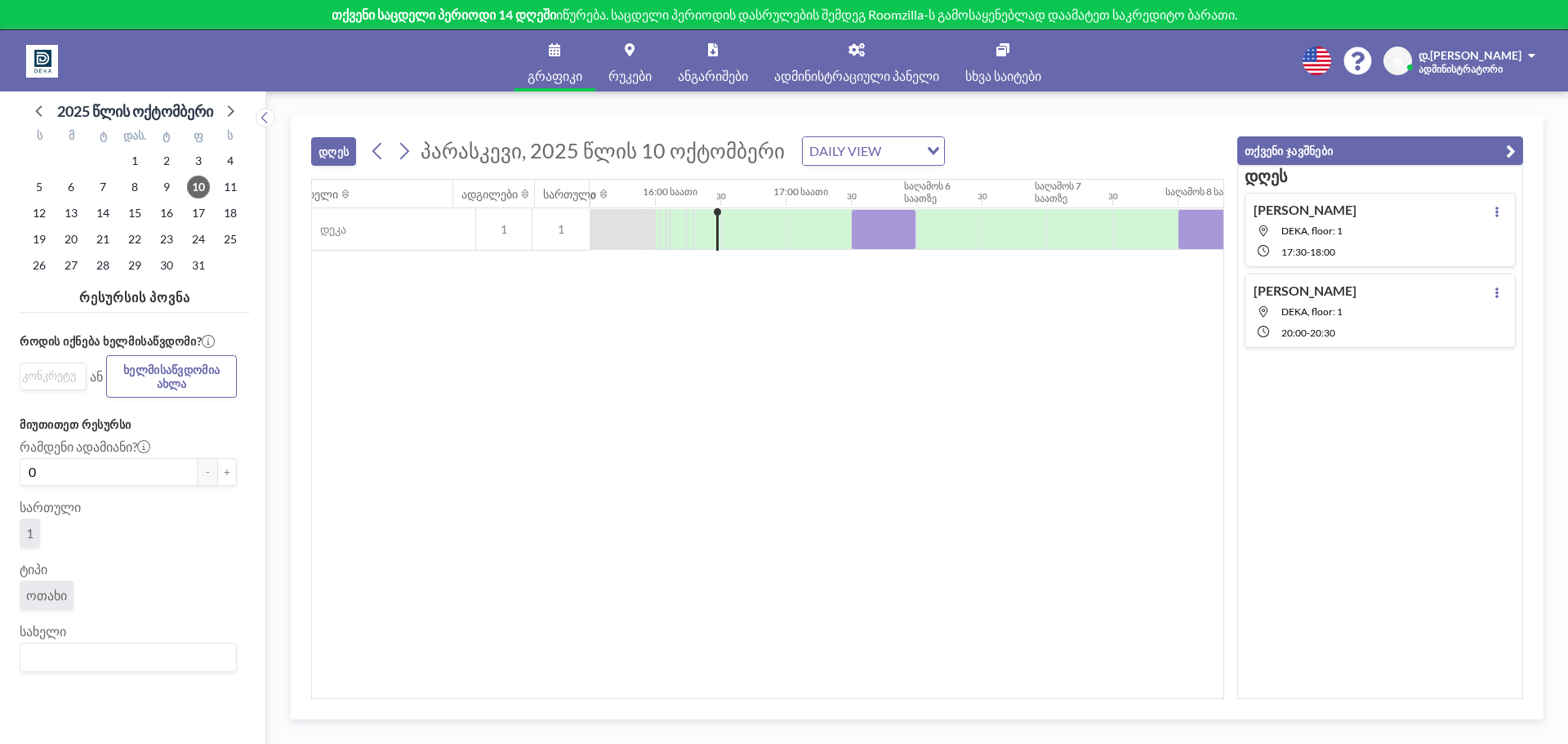
click at [859, 146] on div "DAILY VIEW" at bounding box center [861, 149] width 116 height 24
click at [831, 204] on font "ყოველკვირეული ხედი" at bounding box center [869, 203] width 140 height 16
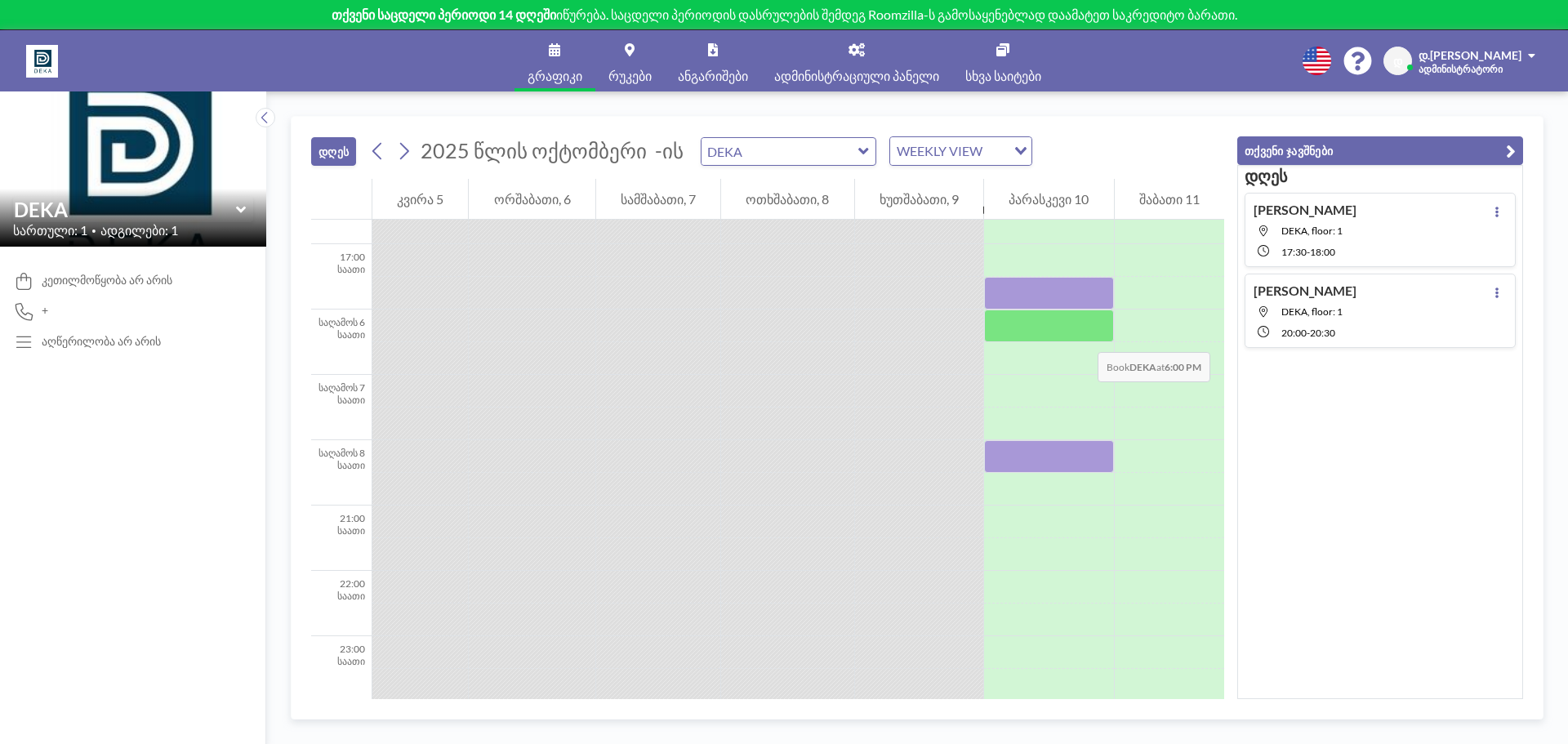
drag, startPoint x: 777, startPoint y: 358, endPoint x: 1013, endPoint y: 348, distance: 236.2
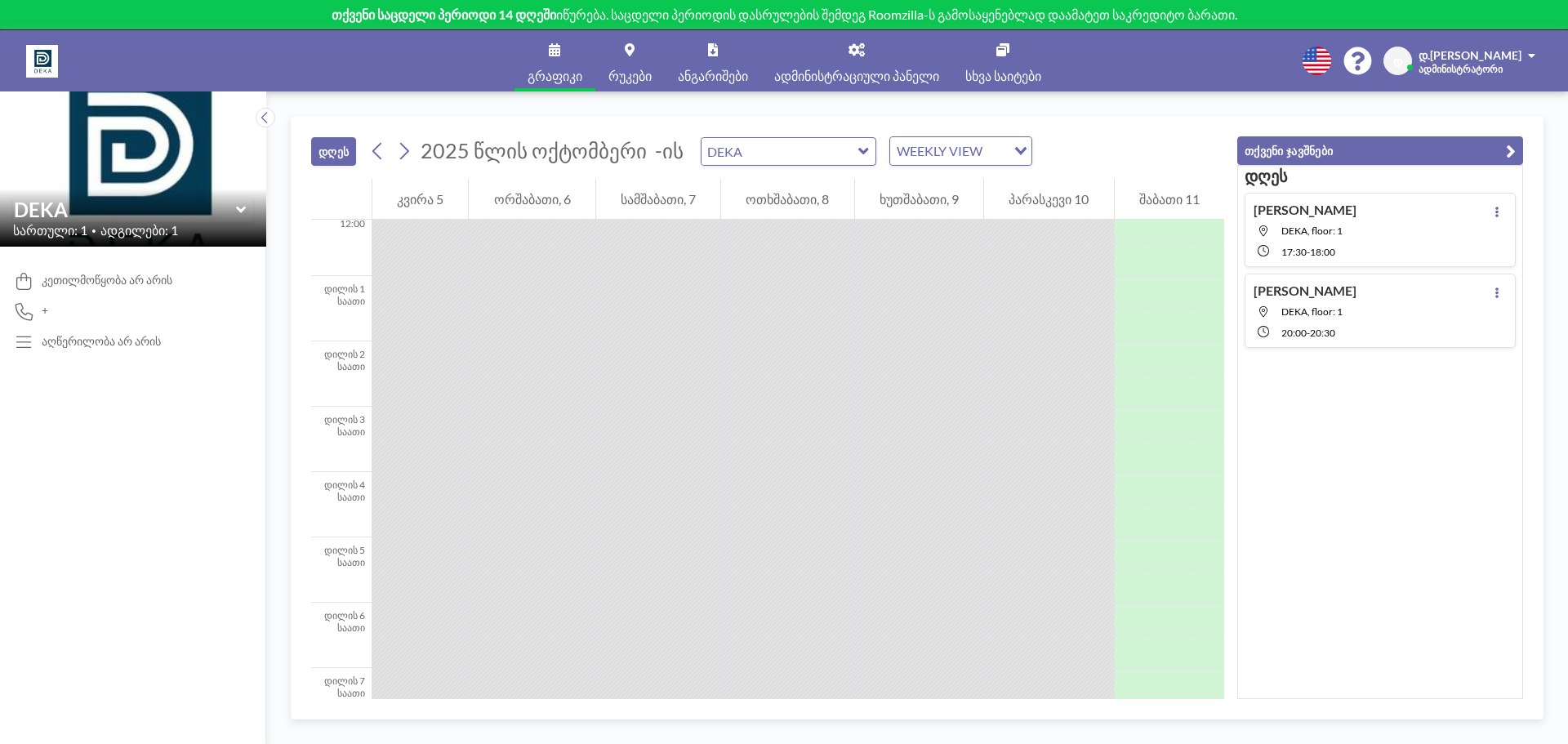
scroll to position [0, 0]
click at [615, 51] on link "რუკები" at bounding box center [630, 61] width 69 height 61
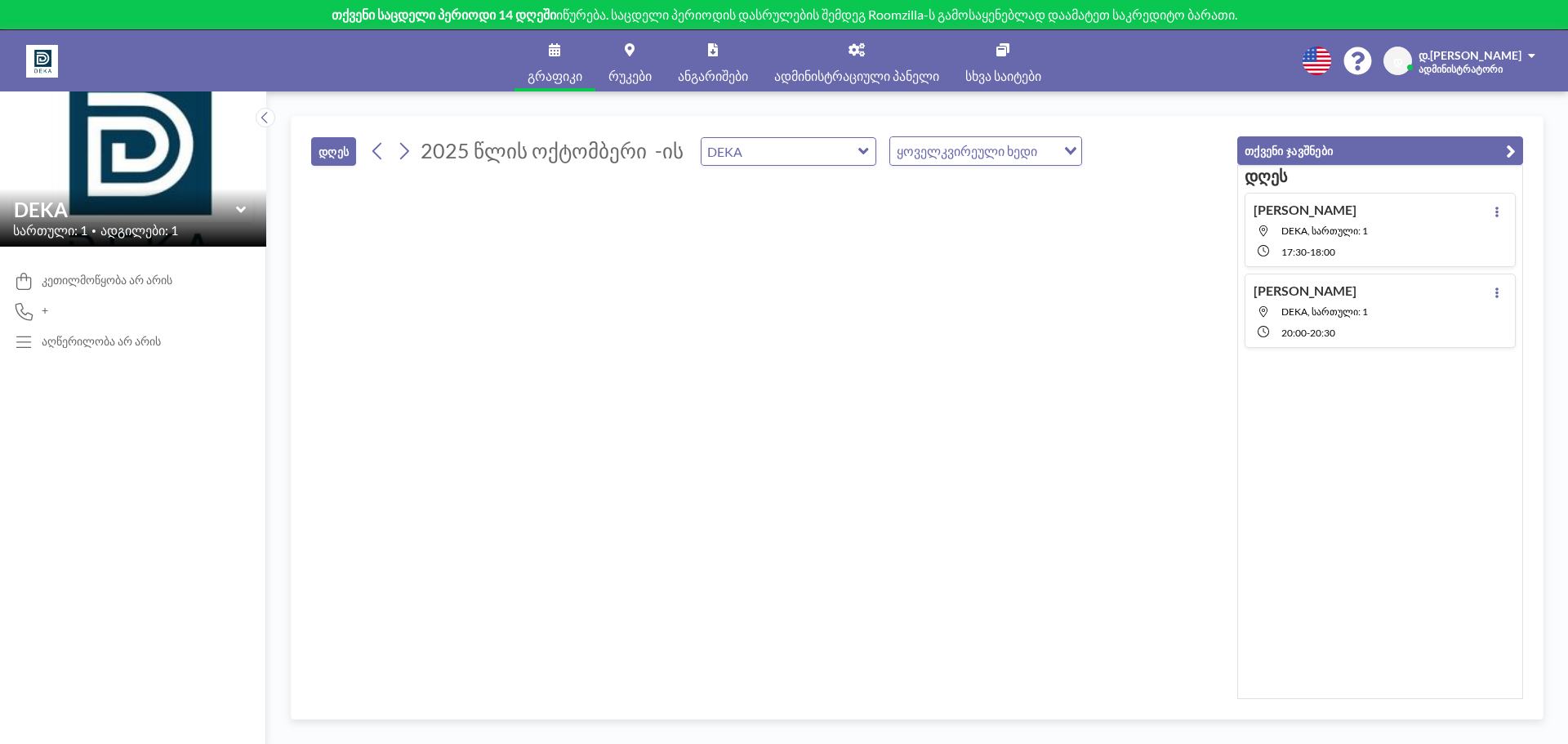
click at [996, 50] on icon at bounding box center [1002, 49] width 13 height 13
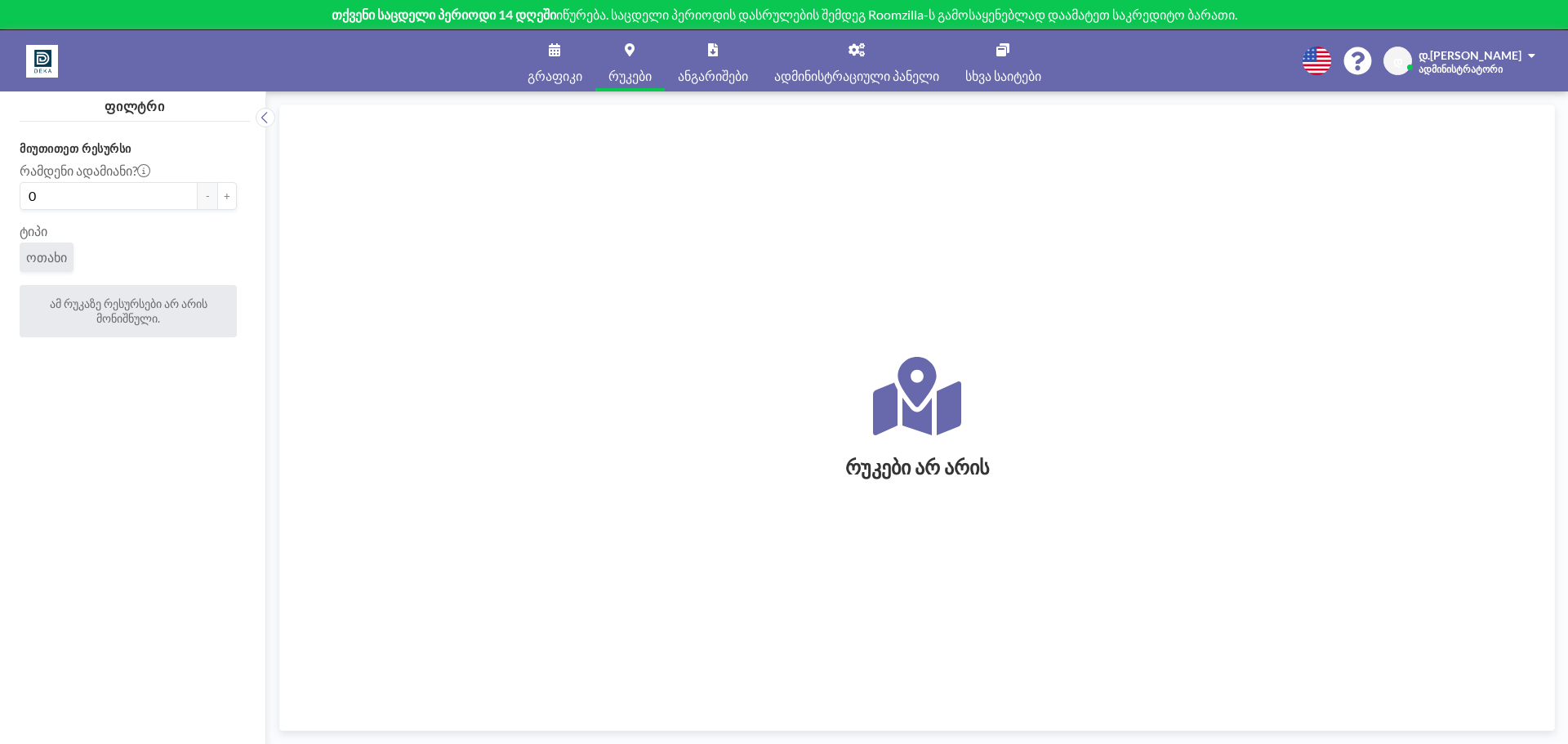
click at [547, 61] on link "გრაფიკი" at bounding box center [554, 61] width 81 height 61
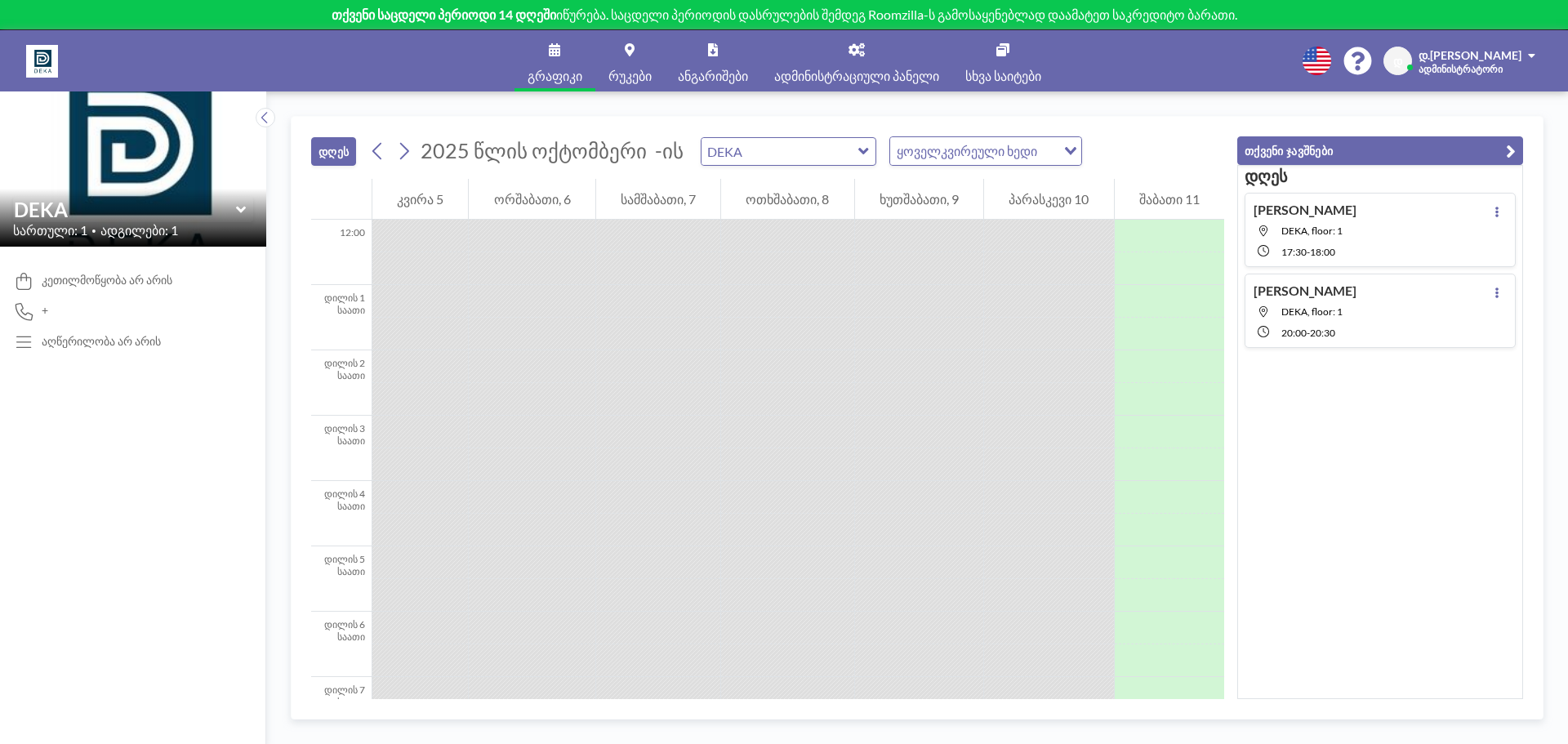
click at [972, 155] on div "ყოველკვირეული ხედი" at bounding box center [973, 149] width 165 height 24
click at [981, 152] on input "ვარიანტის ძიება" at bounding box center [951, 151] width 120 height 22
click at [396, 146] on icon at bounding box center [404, 151] width 16 height 24
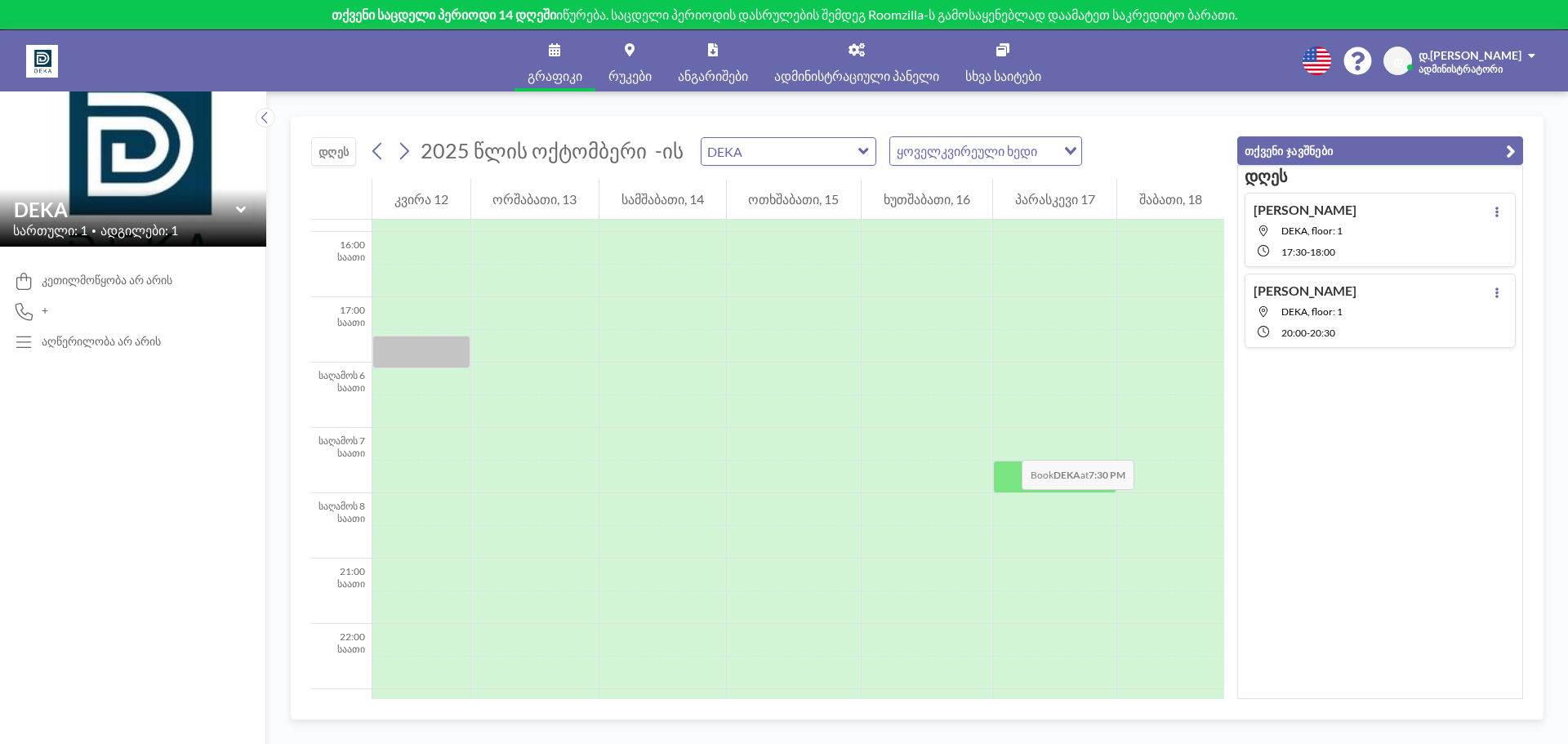
scroll to position [1062, 0]
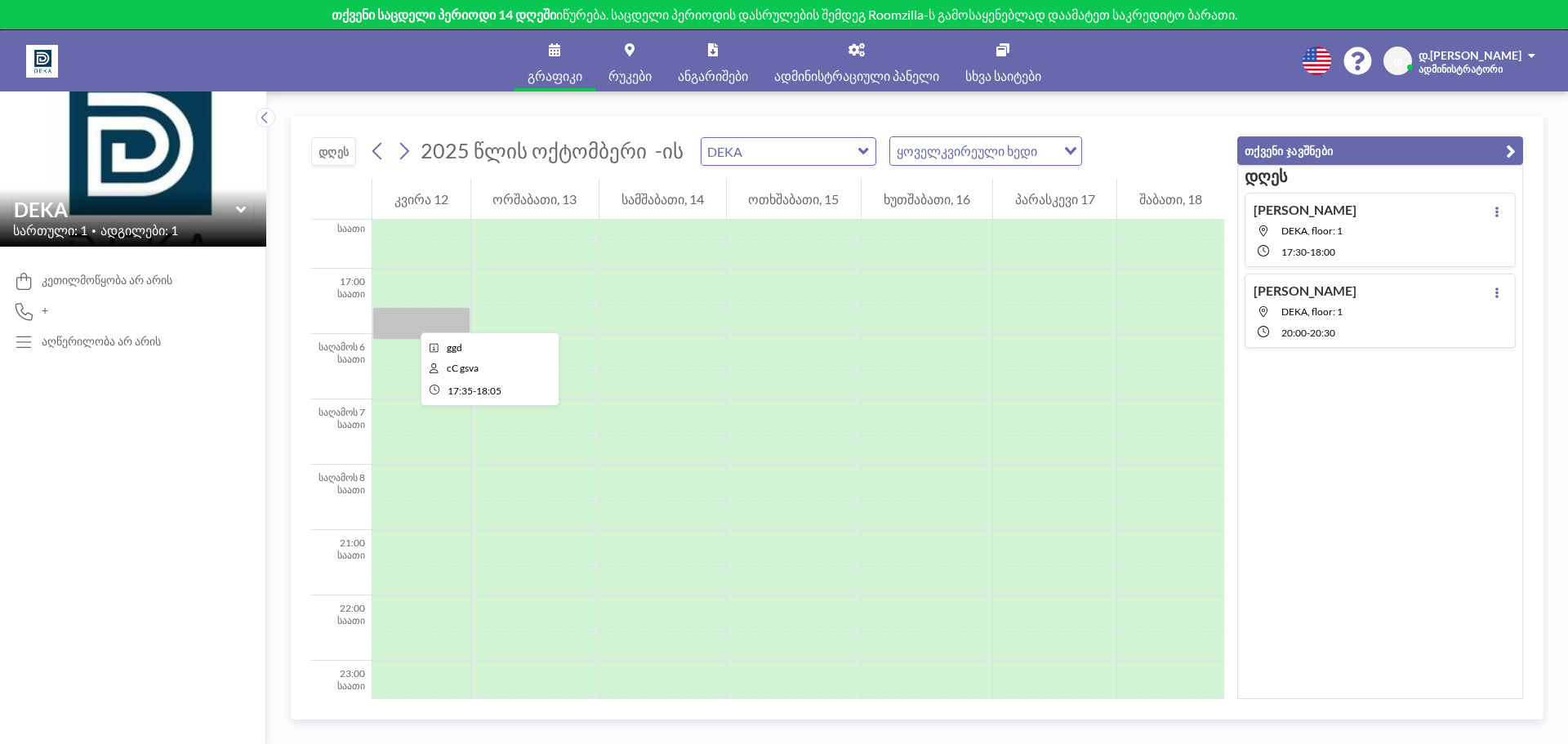
drag, startPoint x: 418, startPoint y: 313, endPoint x: 407, endPoint y: 318, distance: 12.1
click at [407, 318] on div at bounding box center [421, 323] width 98 height 33
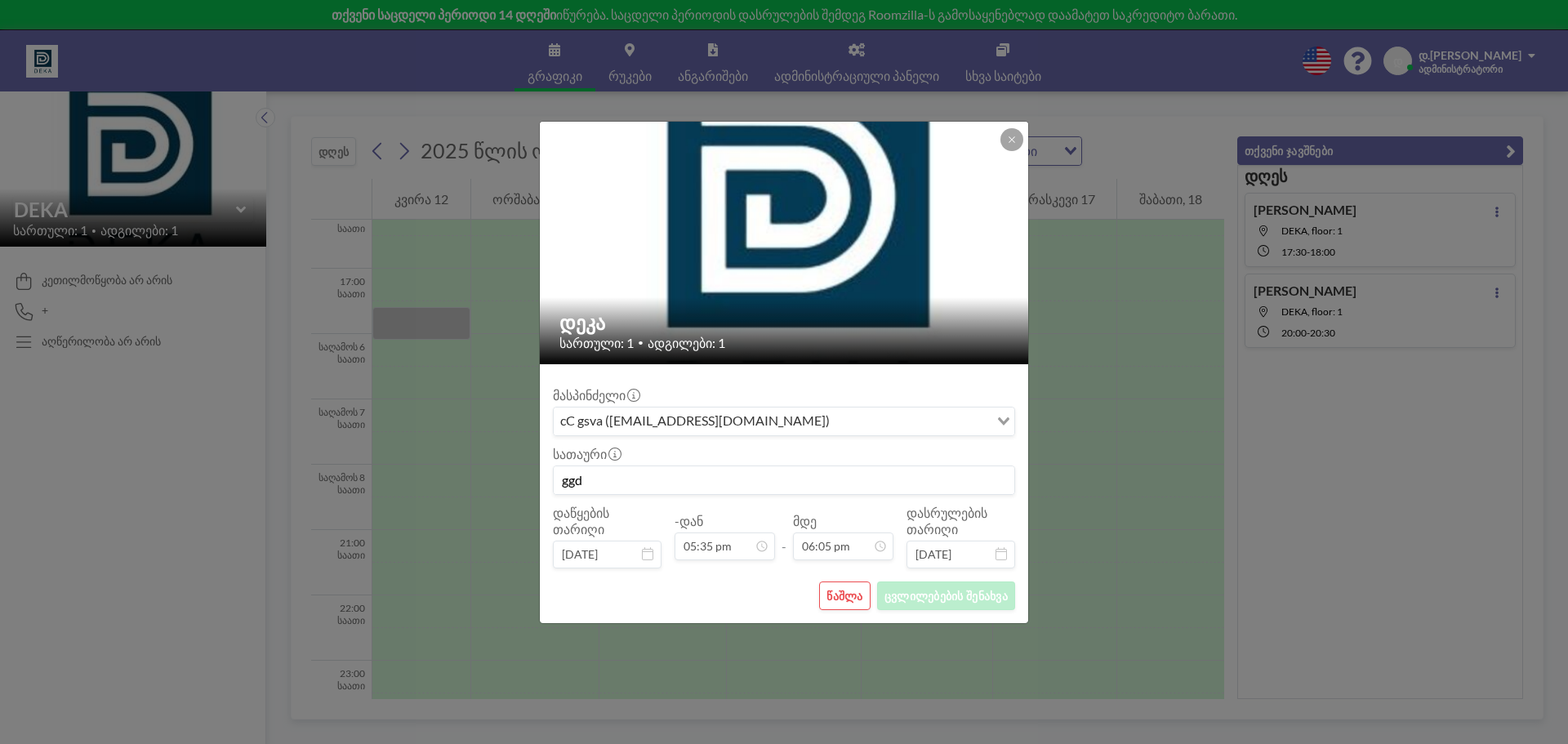
click at [859, 593] on font "წაშლა" at bounding box center [844, 596] width 36 height 14
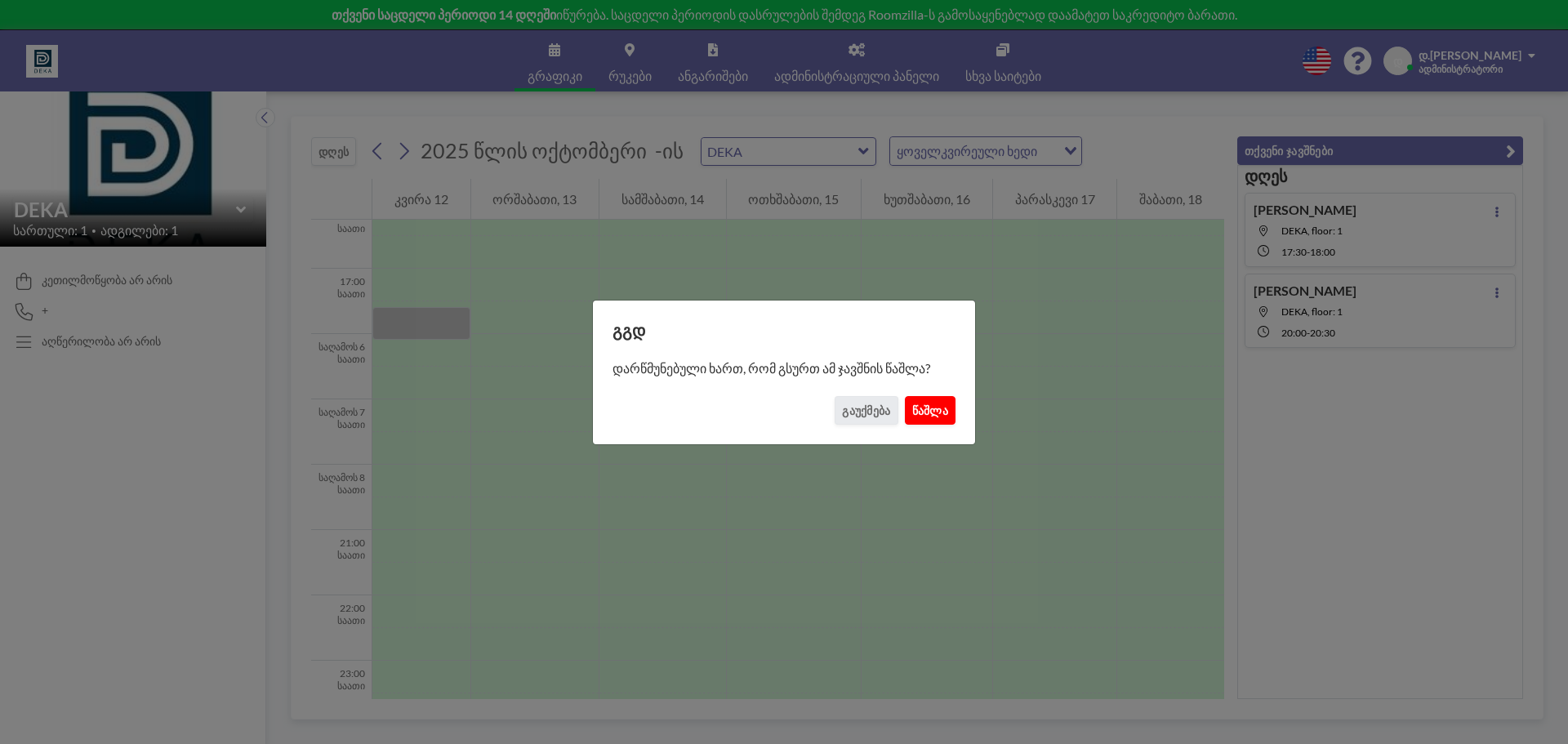
click at [934, 398] on button "წაშლა" at bounding box center [930, 410] width 50 height 29
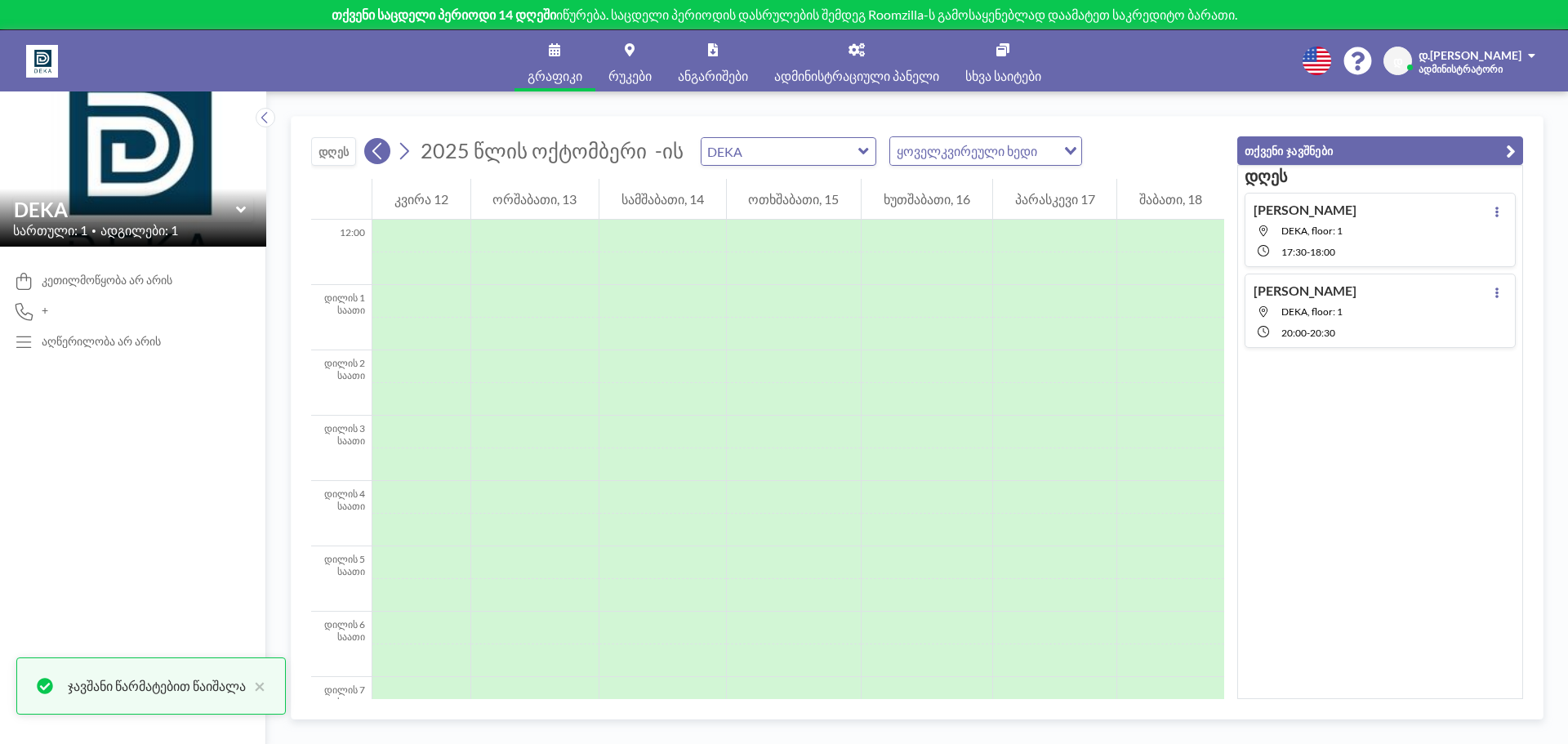
click at [364, 151] on button at bounding box center [377, 151] width 26 height 26
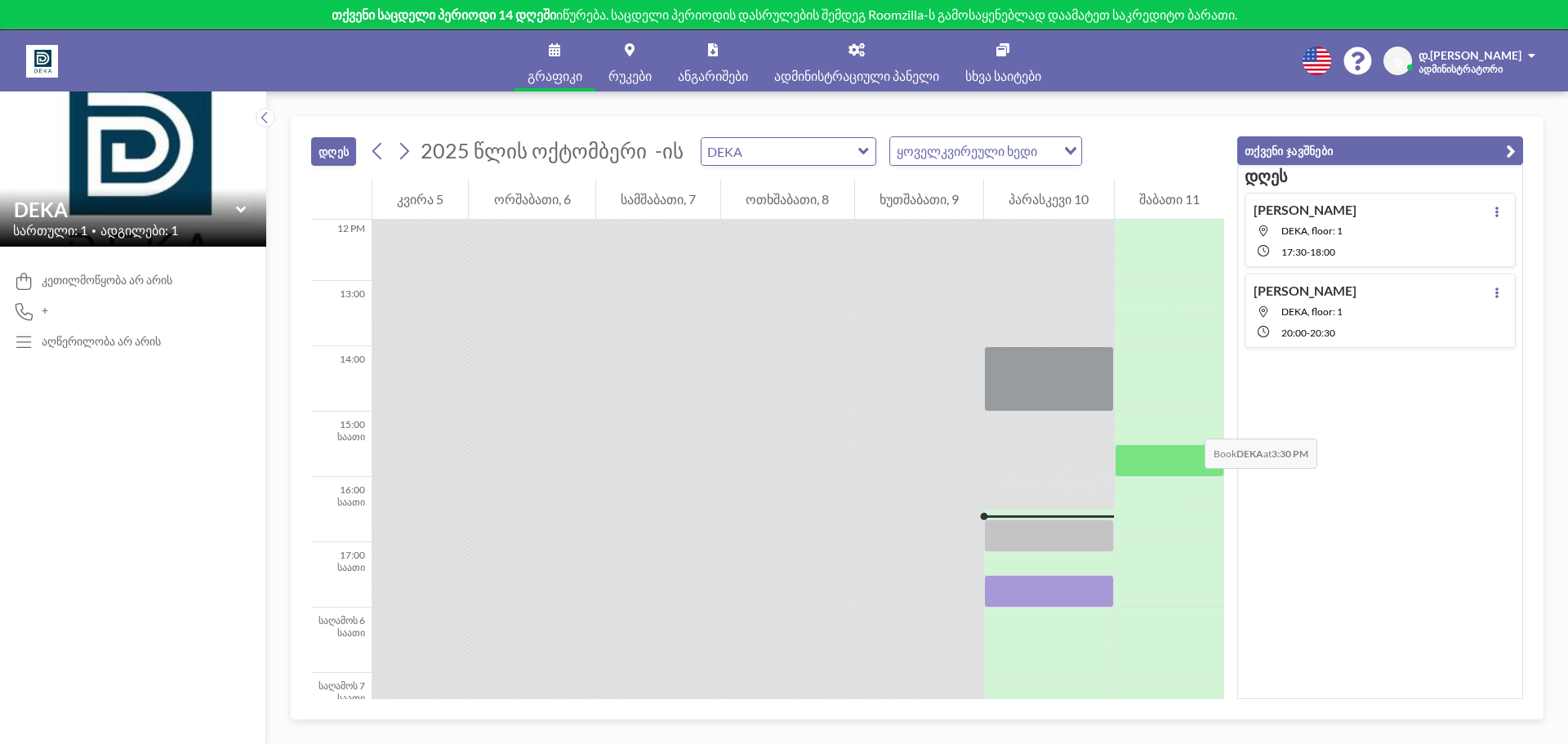
scroll to position [817, 0]
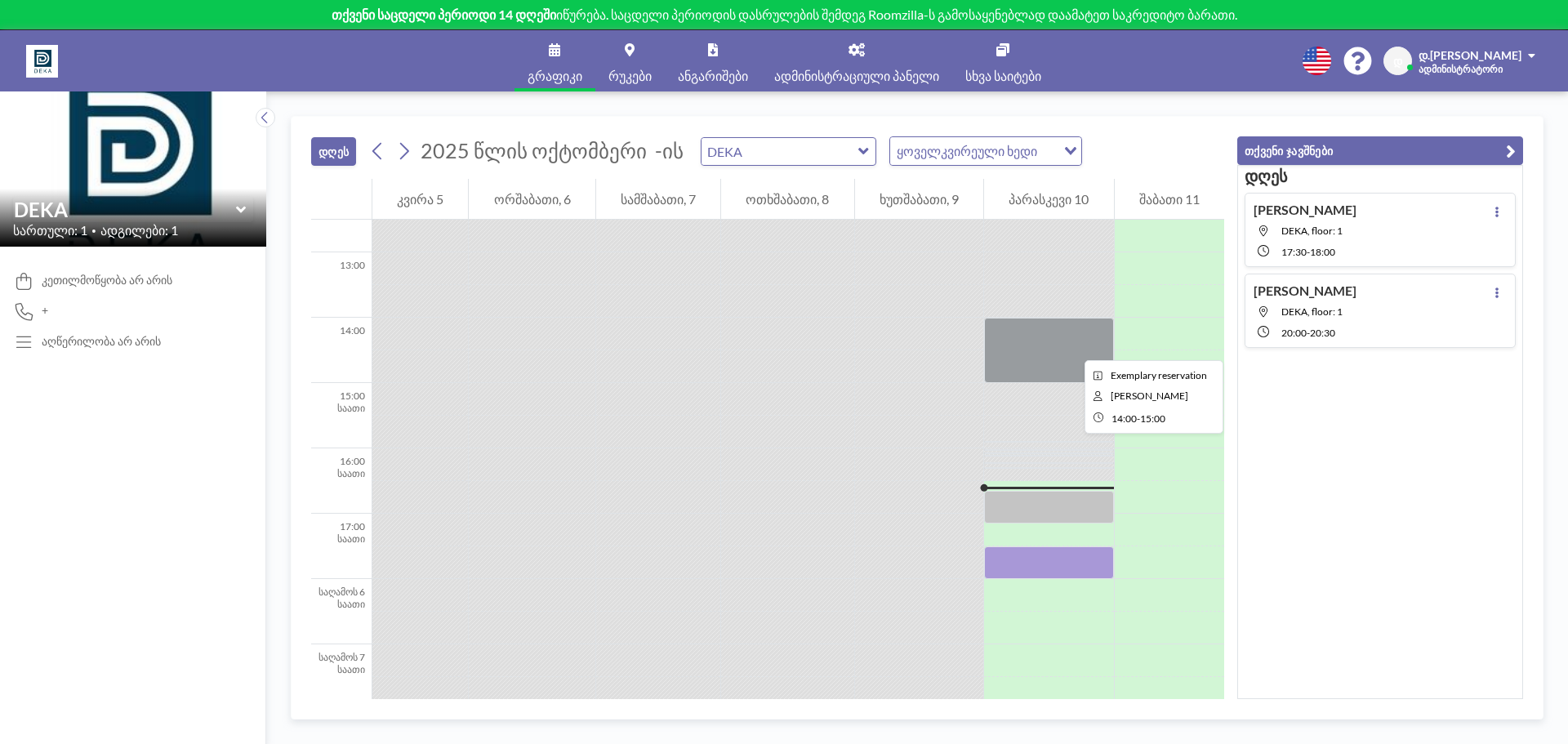
click at [1072, 346] on div at bounding box center [1048, 350] width 129 height 65
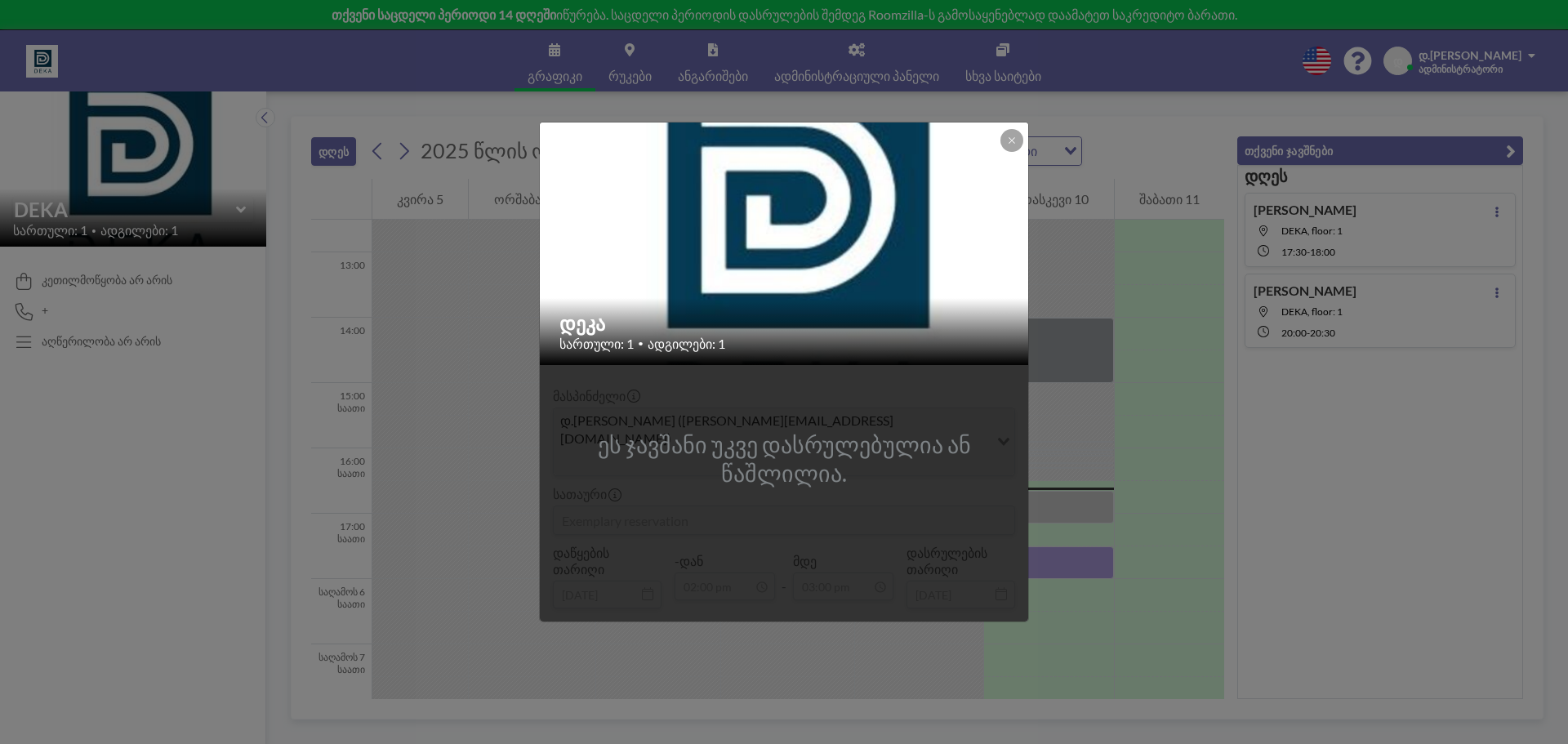
click at [907, 487] on font "ეს ჯავშანი უკვე დასრულებულია ან წაშლილია." at bounding box center [784, 459] width 489 height 57
click at [1091, 442] on div "დეკა სართული: 1 • ადგილები: 1 ეს ჯავშანი უკვე დასრულებულია ან წაშლილია. მასპინძ…" at bounding box center [784, 372] width 1568 height 744
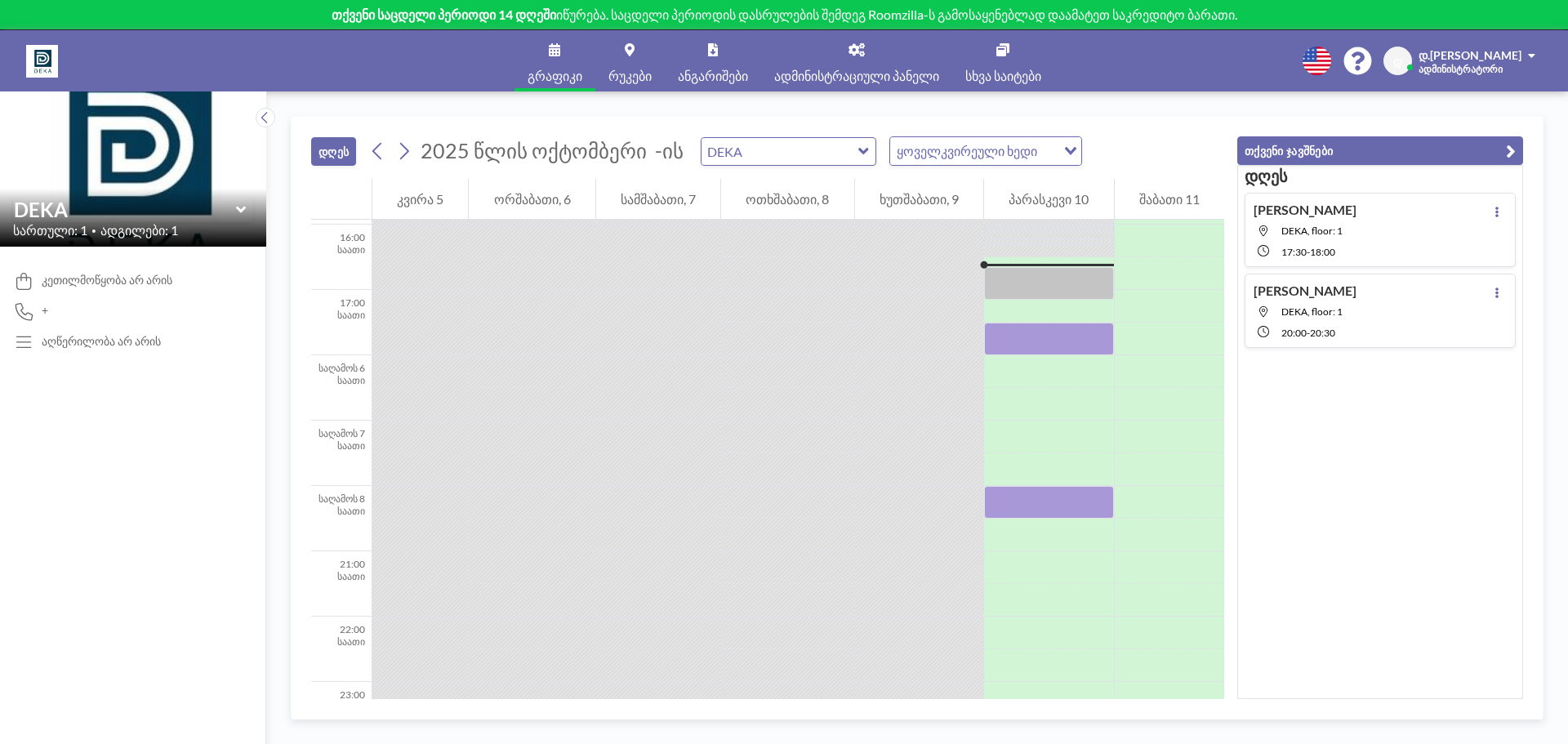
scroll to position [1062, 0]
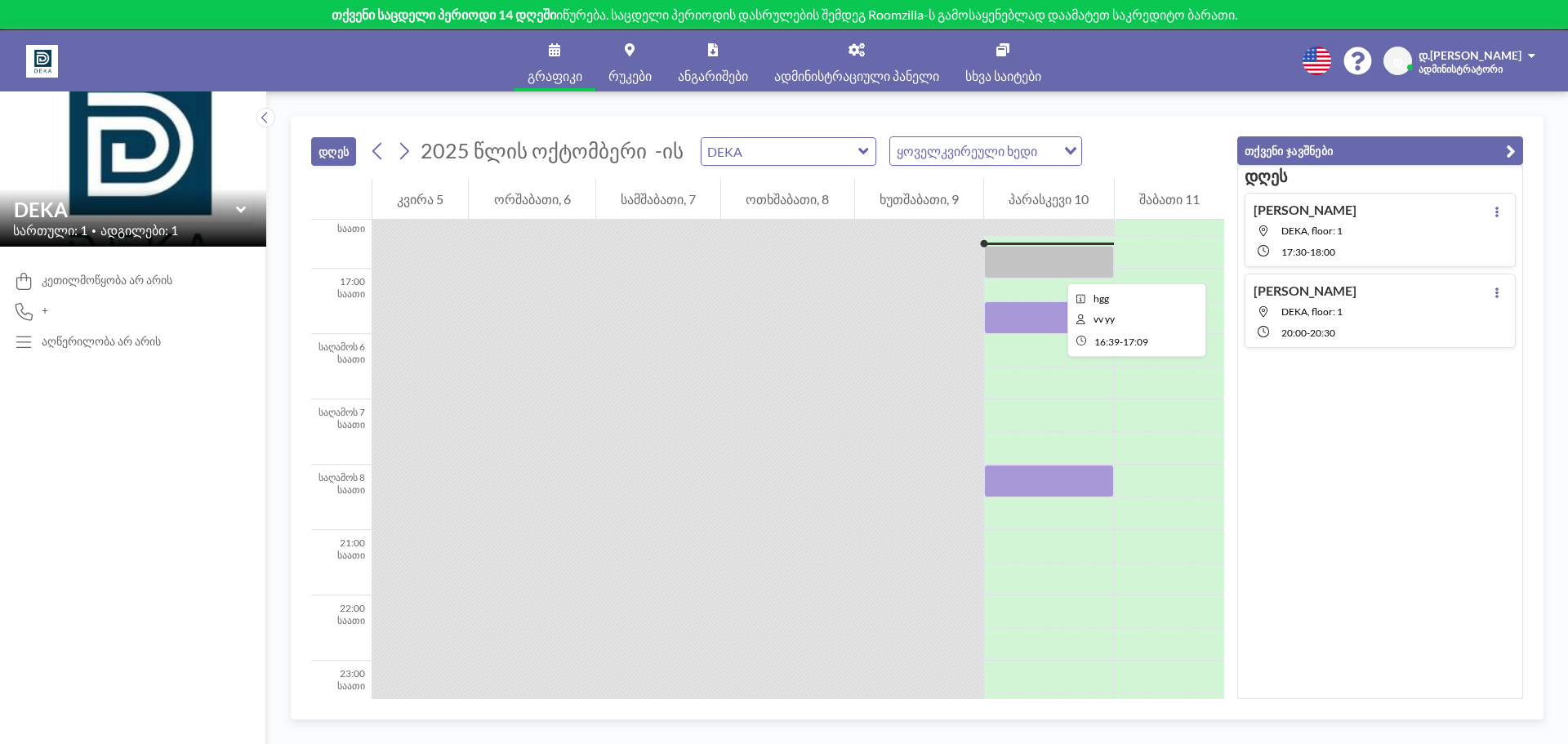
click at [1054, 268] on div at bounding box center [1048, 262] width 129 height 33
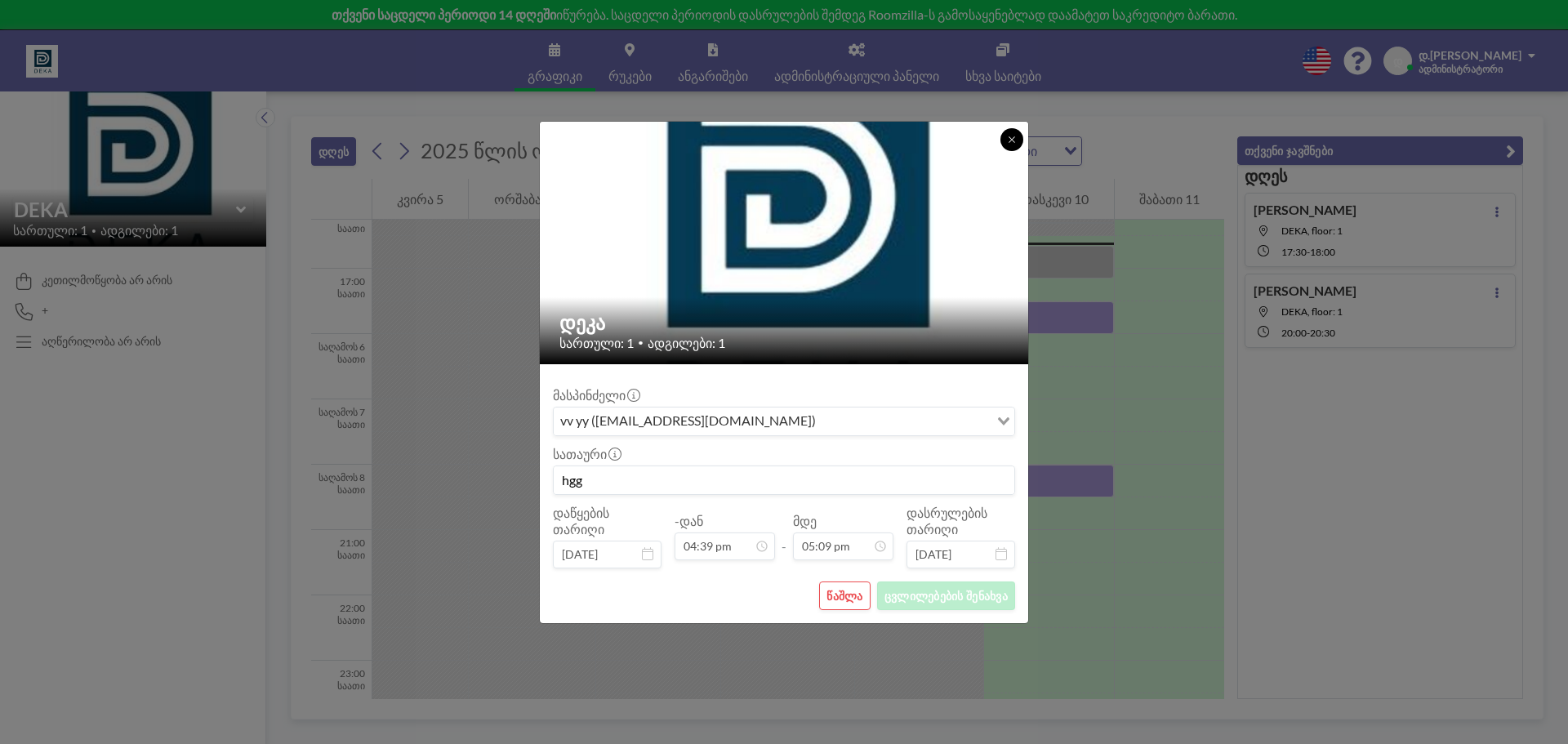
click at [1015, 132] on button at bounding box center [1012, 139] width 23 height 23
